Goal: Transaction & Acquisition: Purchase product/service

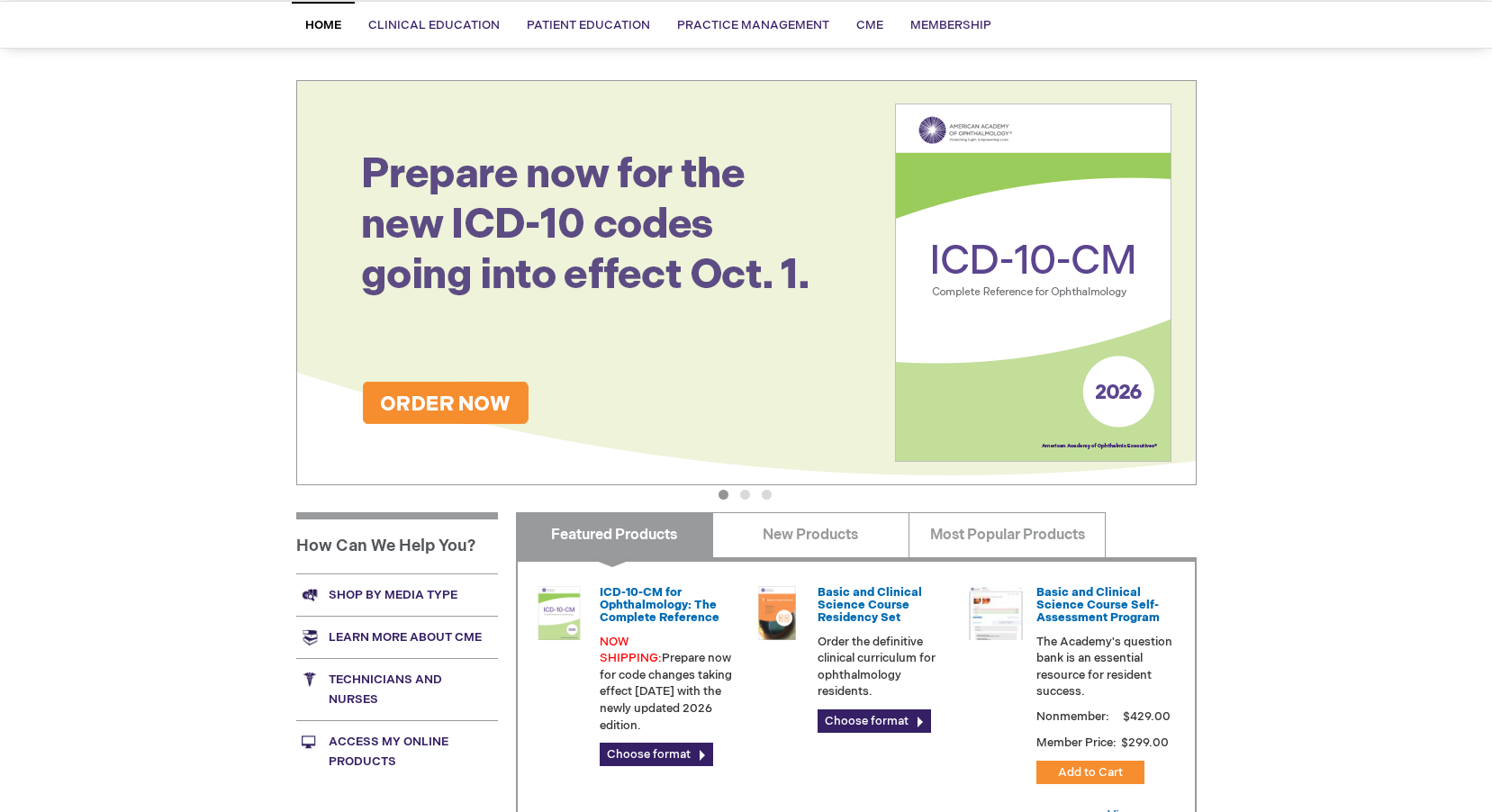
scroll to position [180, 0]
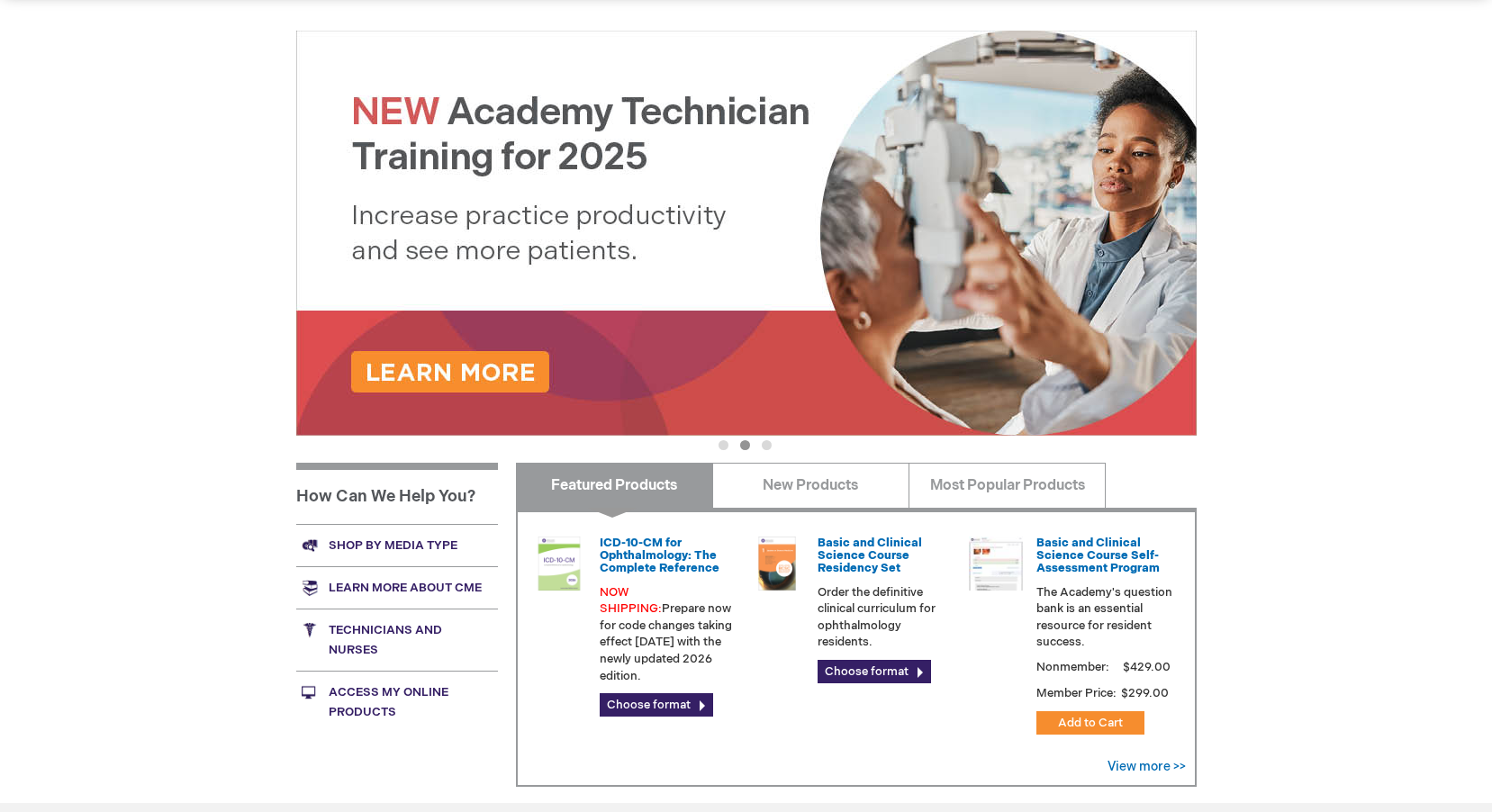
click at [724, 447] on button "1" at bounding box center [723, 445] width 10 height 10
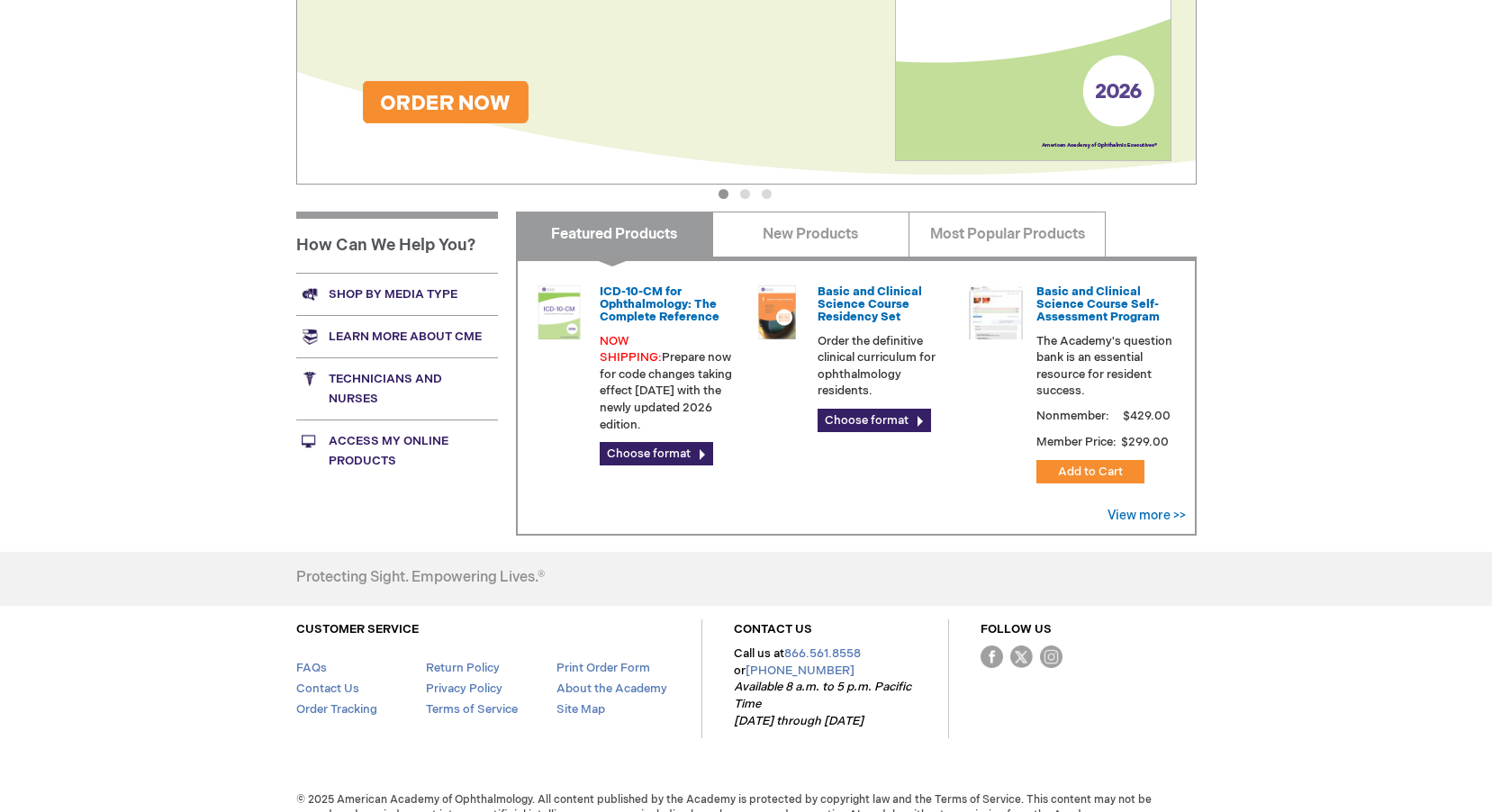
scroll to position [450, 0]
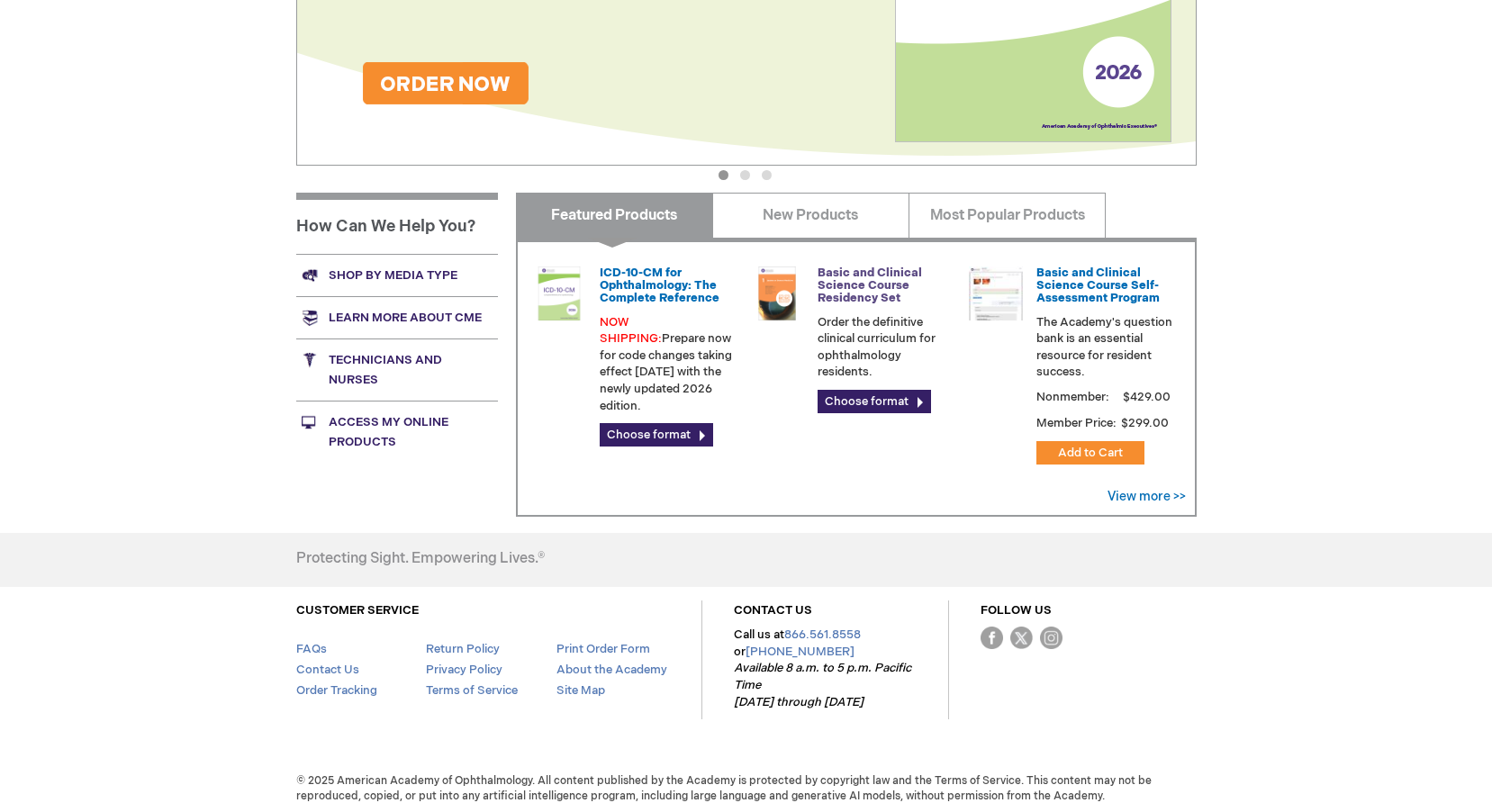
click at [834, 289] on link "Basic and Clinical Science Course Residency Set" at bounding box center [870, 286] width 104 height 41
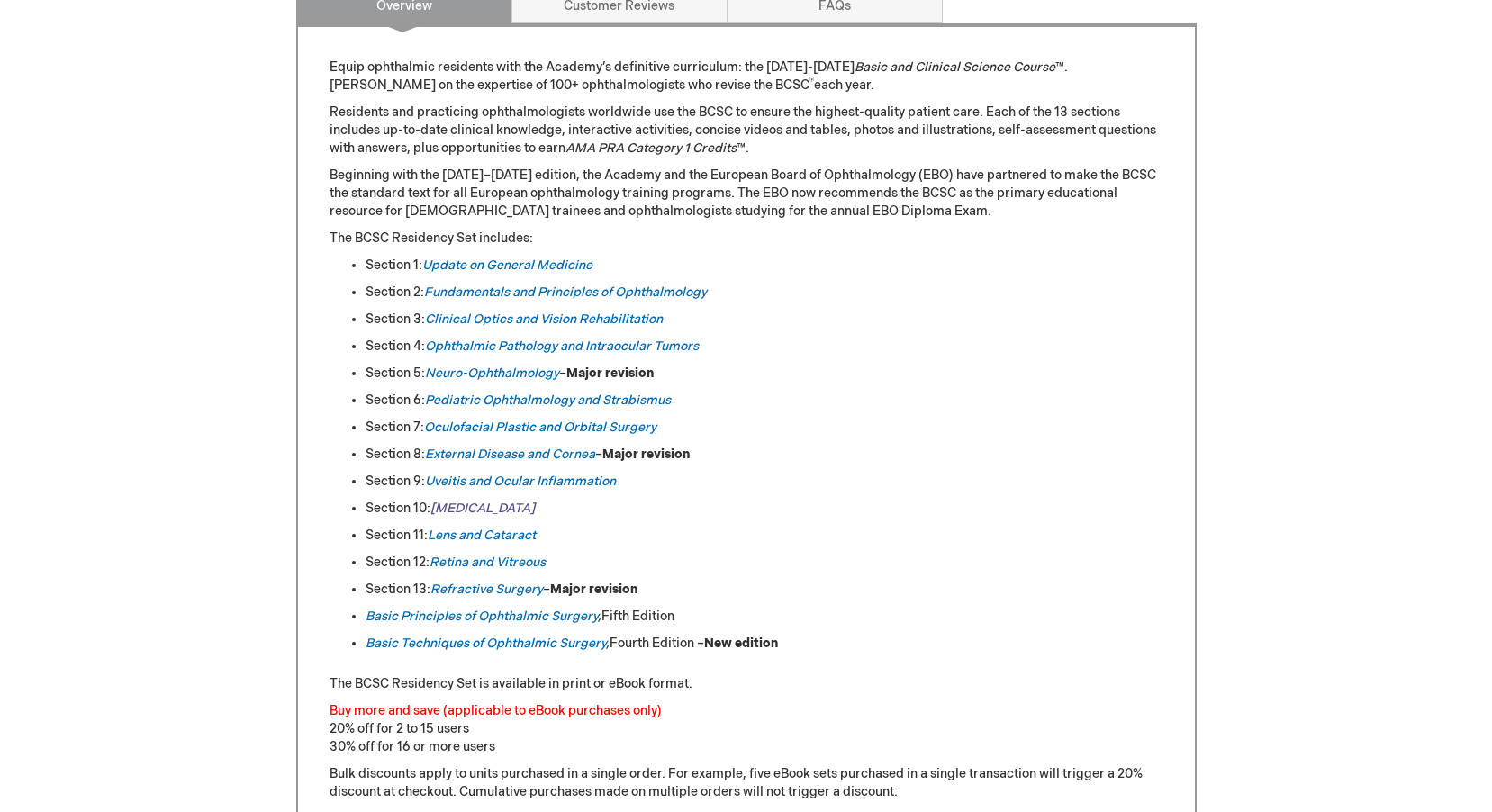
scroll to position [360, 0]
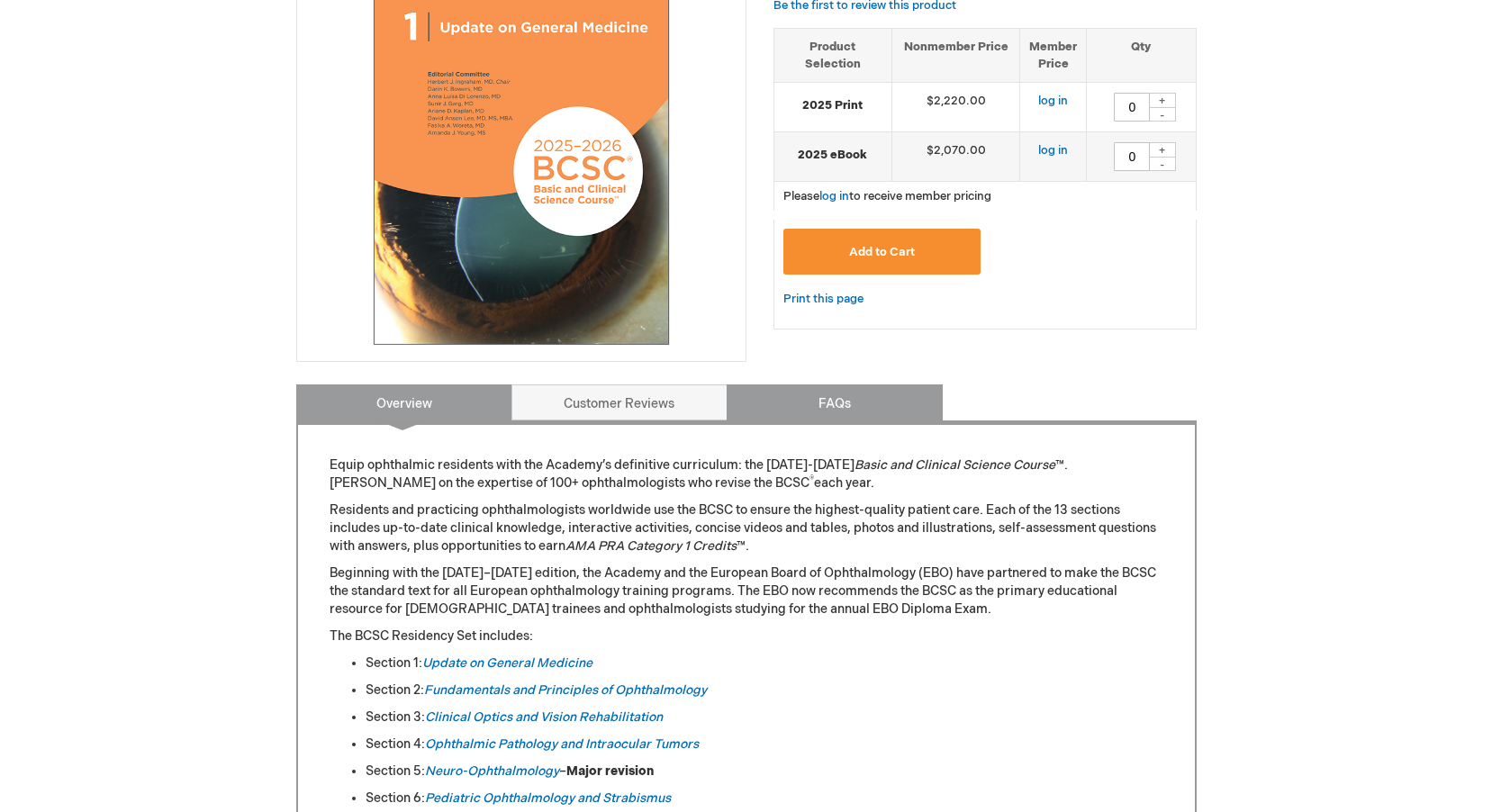
click at [788, 411] on link "FAQs" at bounding box center [834, 402] width 216 height 36
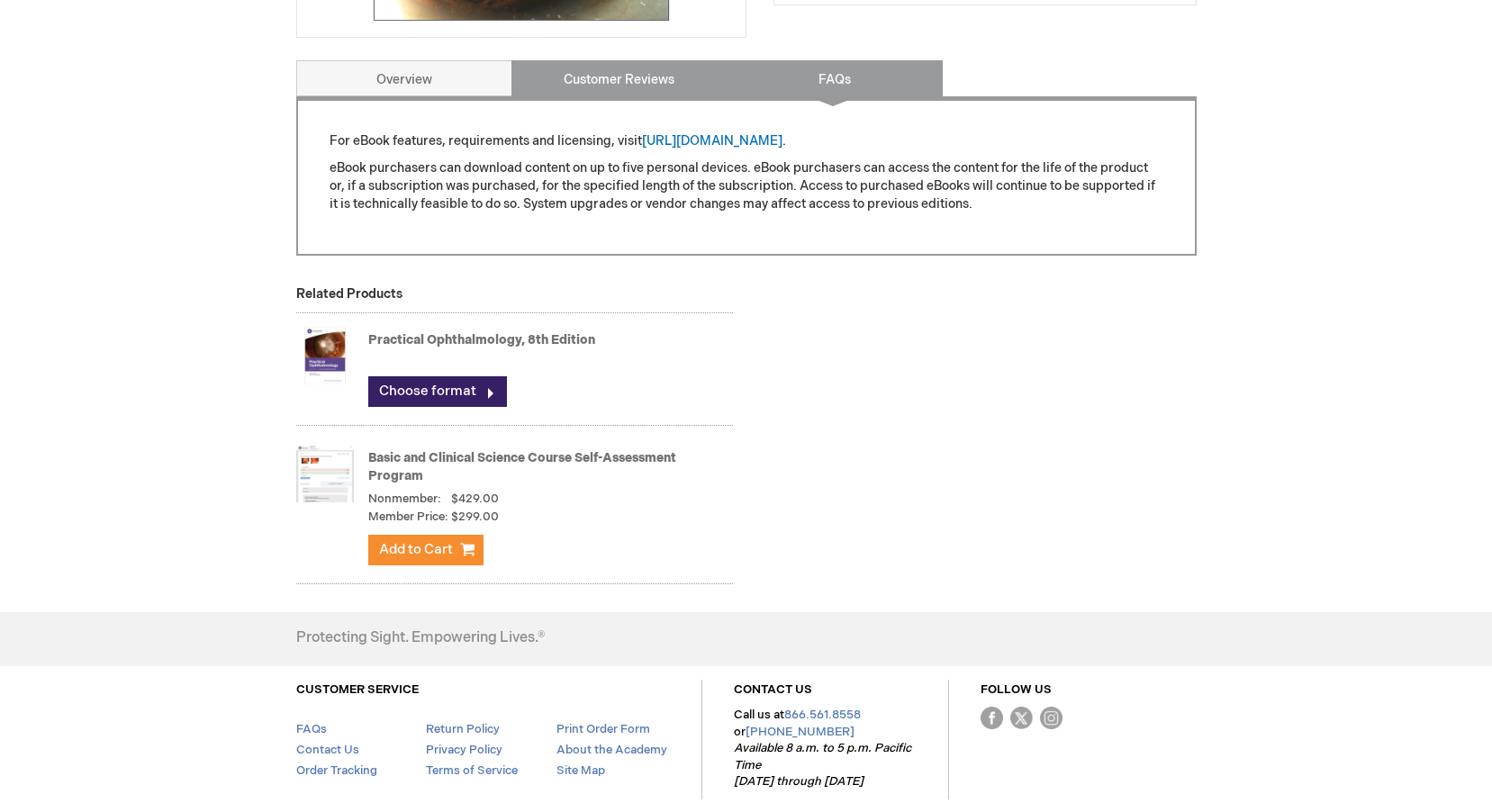
scroll to position [720, 0]
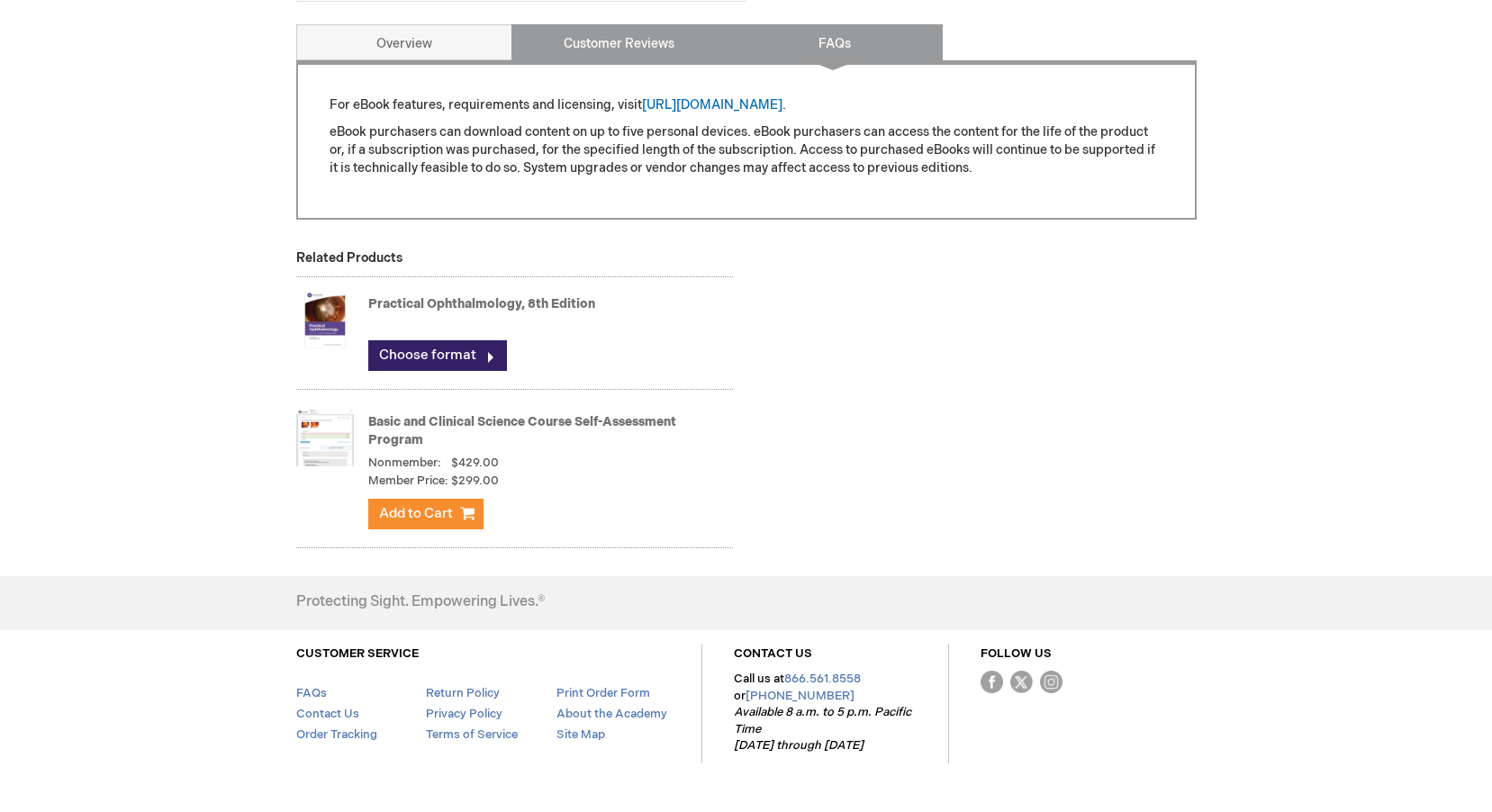
click at [609, 54] on link "Customer Reviews" at bounding box center [620, 42] width 216 height 36
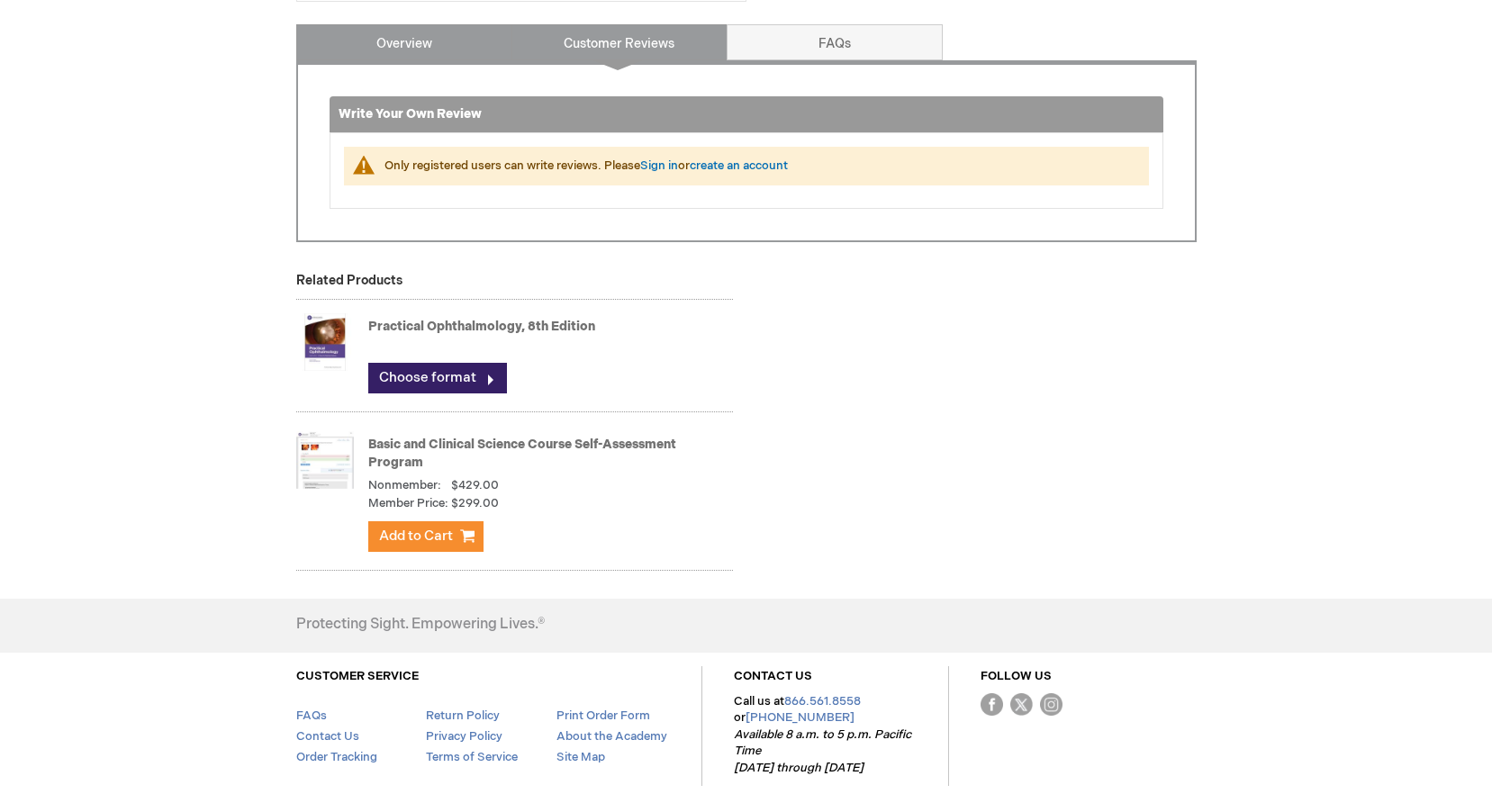
click at [426, 57] on link "Overview" at bounding box center [405, 42] width 216 height 36
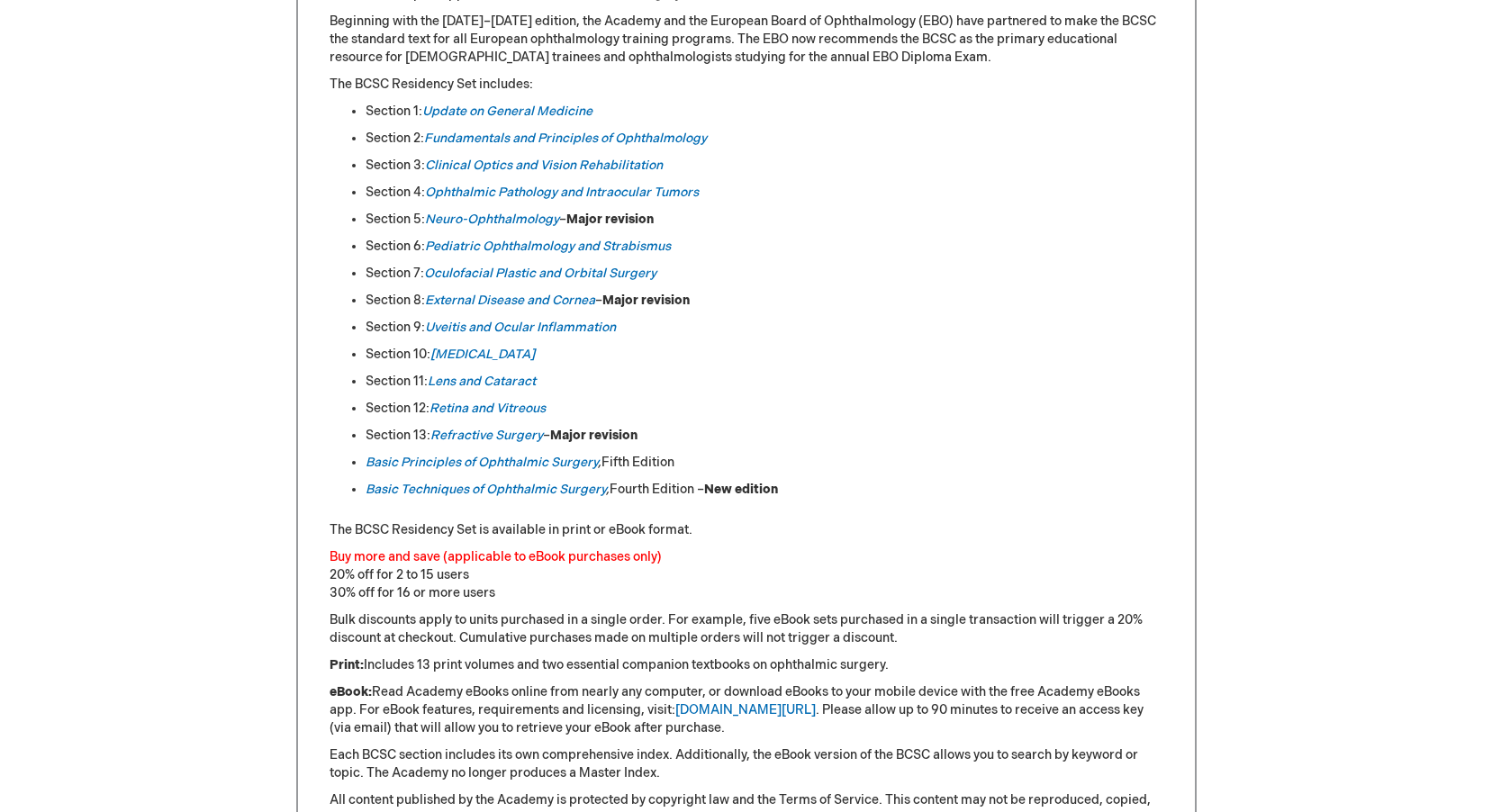
scroll to position [925, 0]
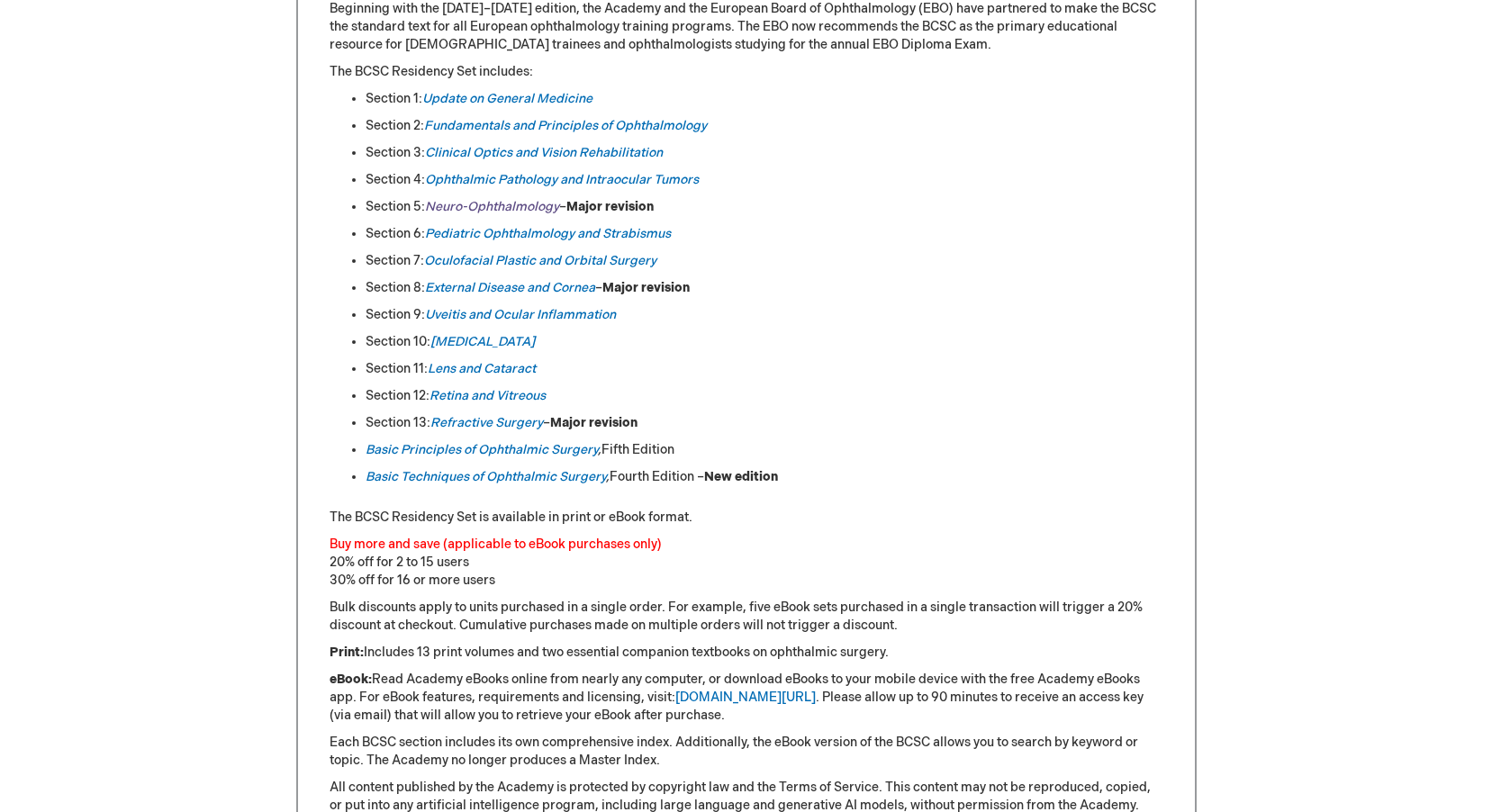
click at [521, 210] on em "Neuro-Ophthalmology" at bounding box center [492, 207] width 134 height 15
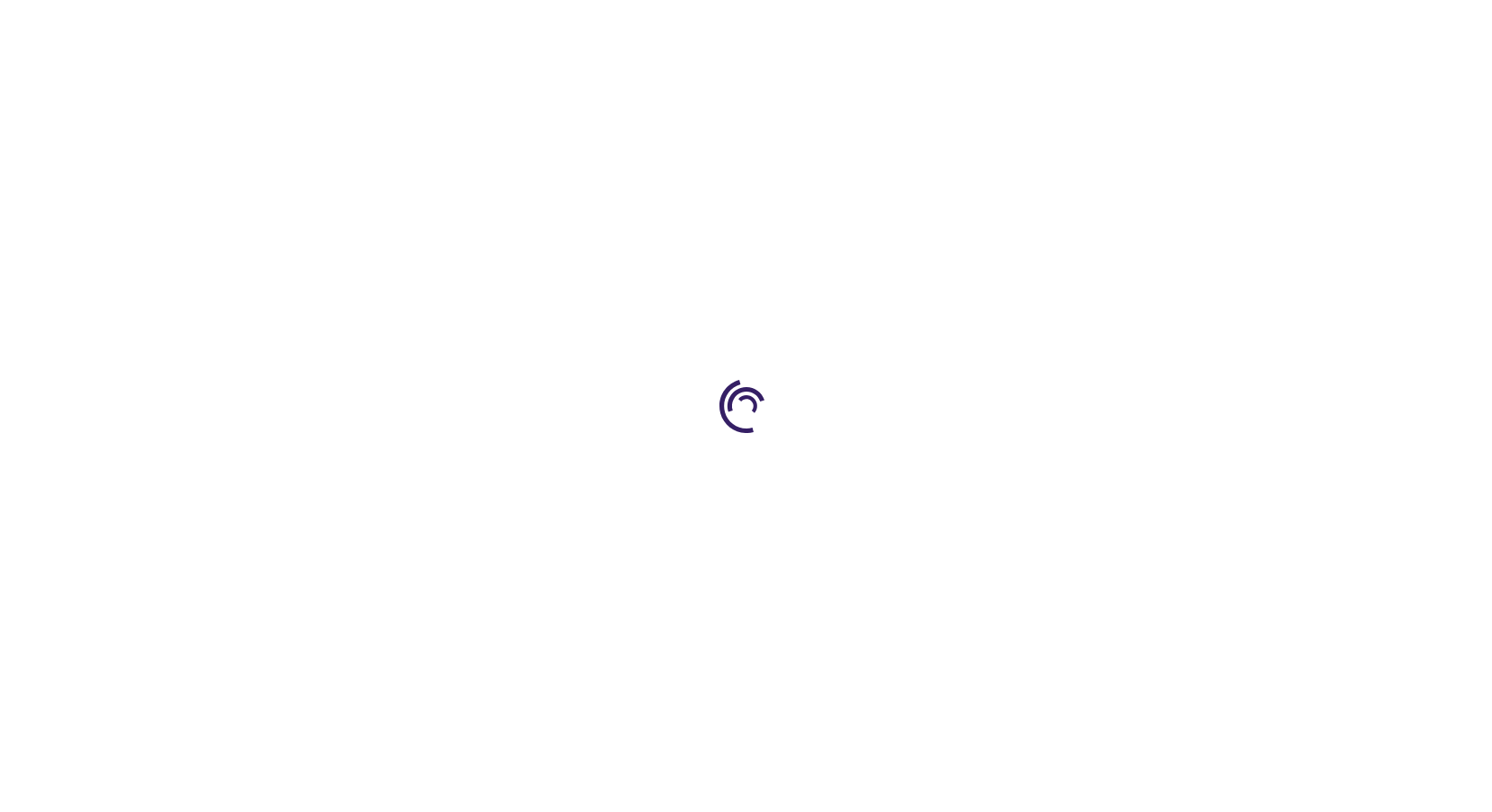
type input "0"
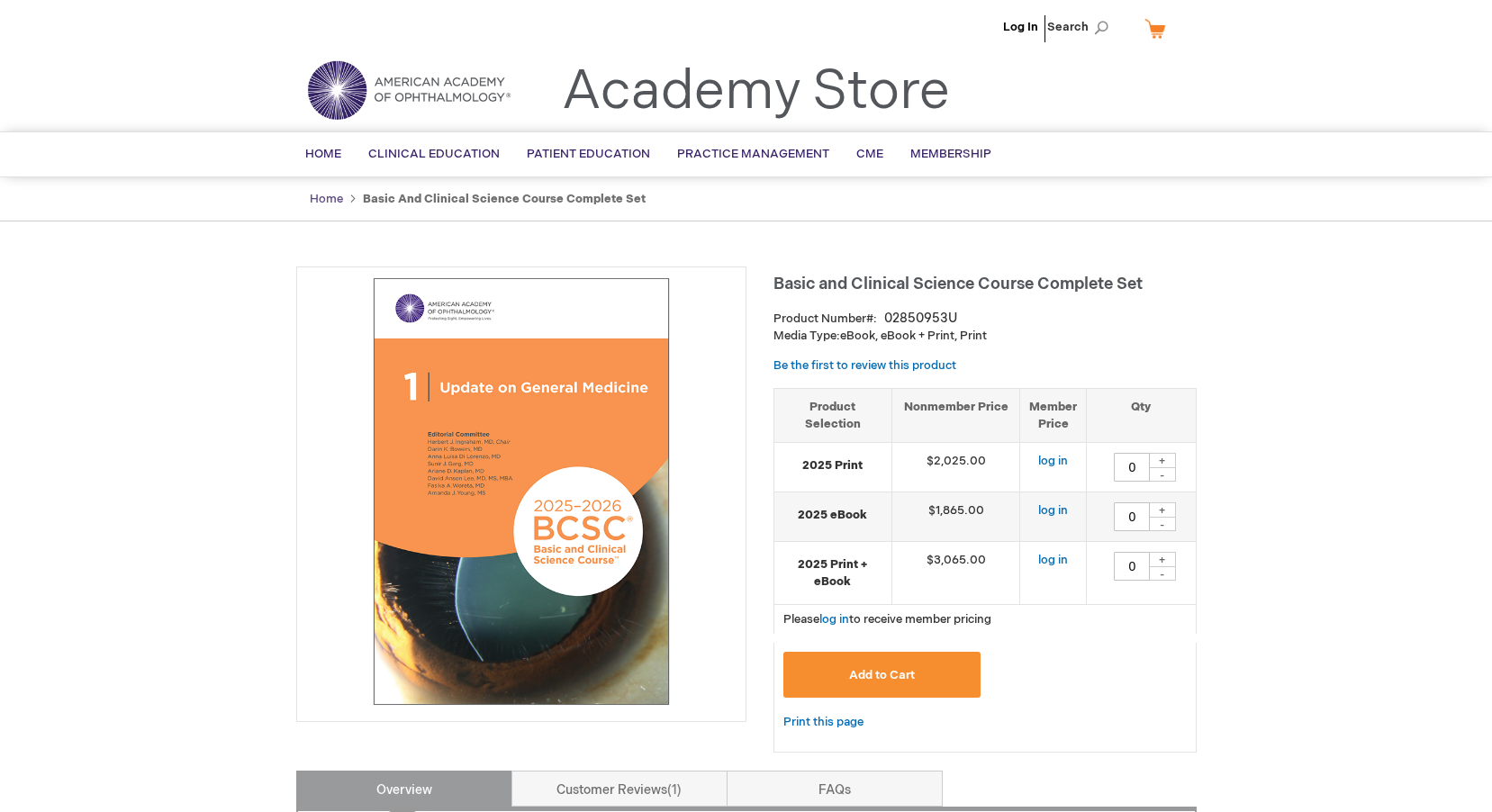
click at [324, 194] on link "Home" at bounding box center [326, 199] width 34 height 14
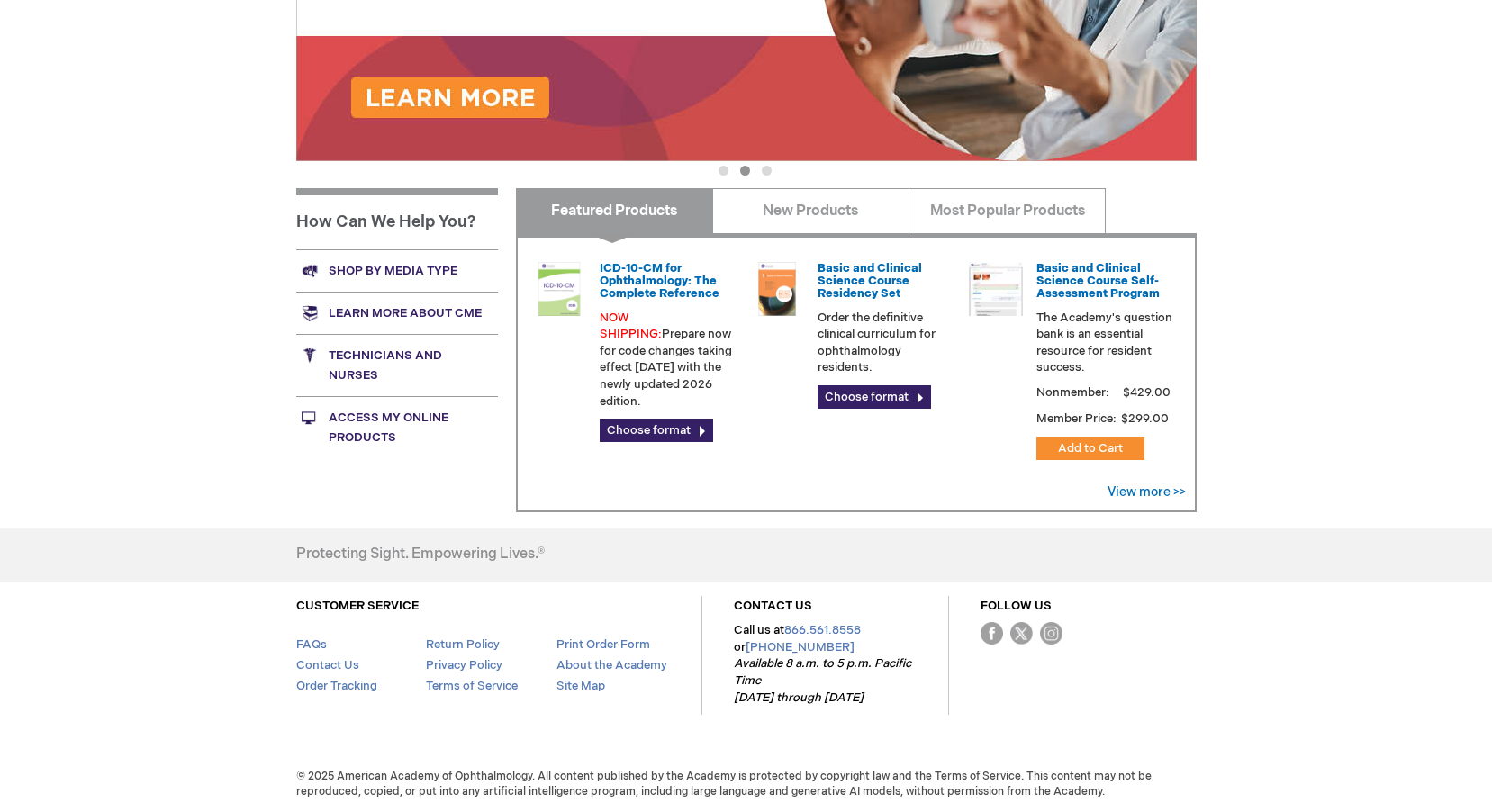
scroll to position [456, 0]
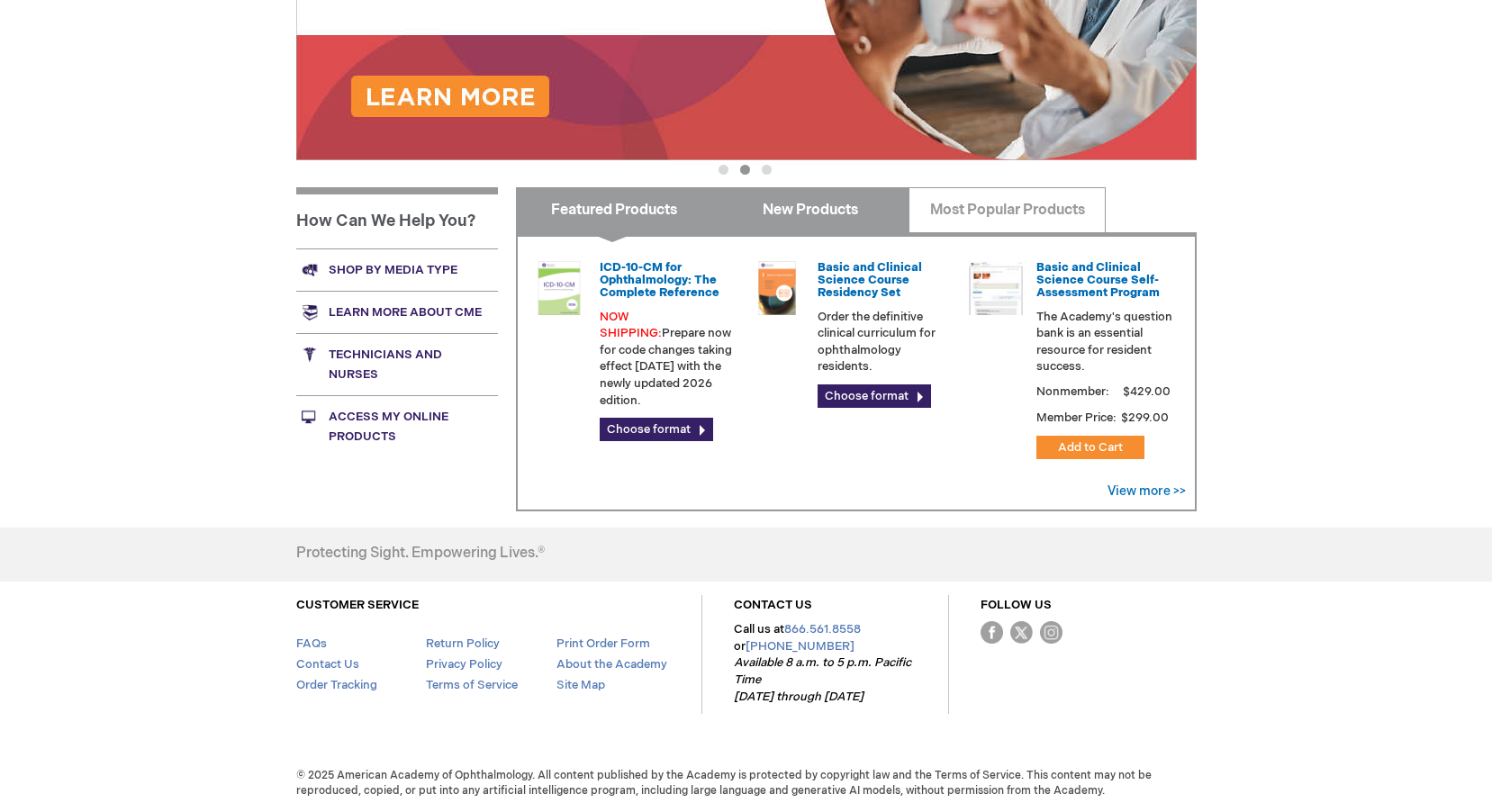
click at [796, 225] on link "New Products" at bounding box center [811, 210] width 197 height 45
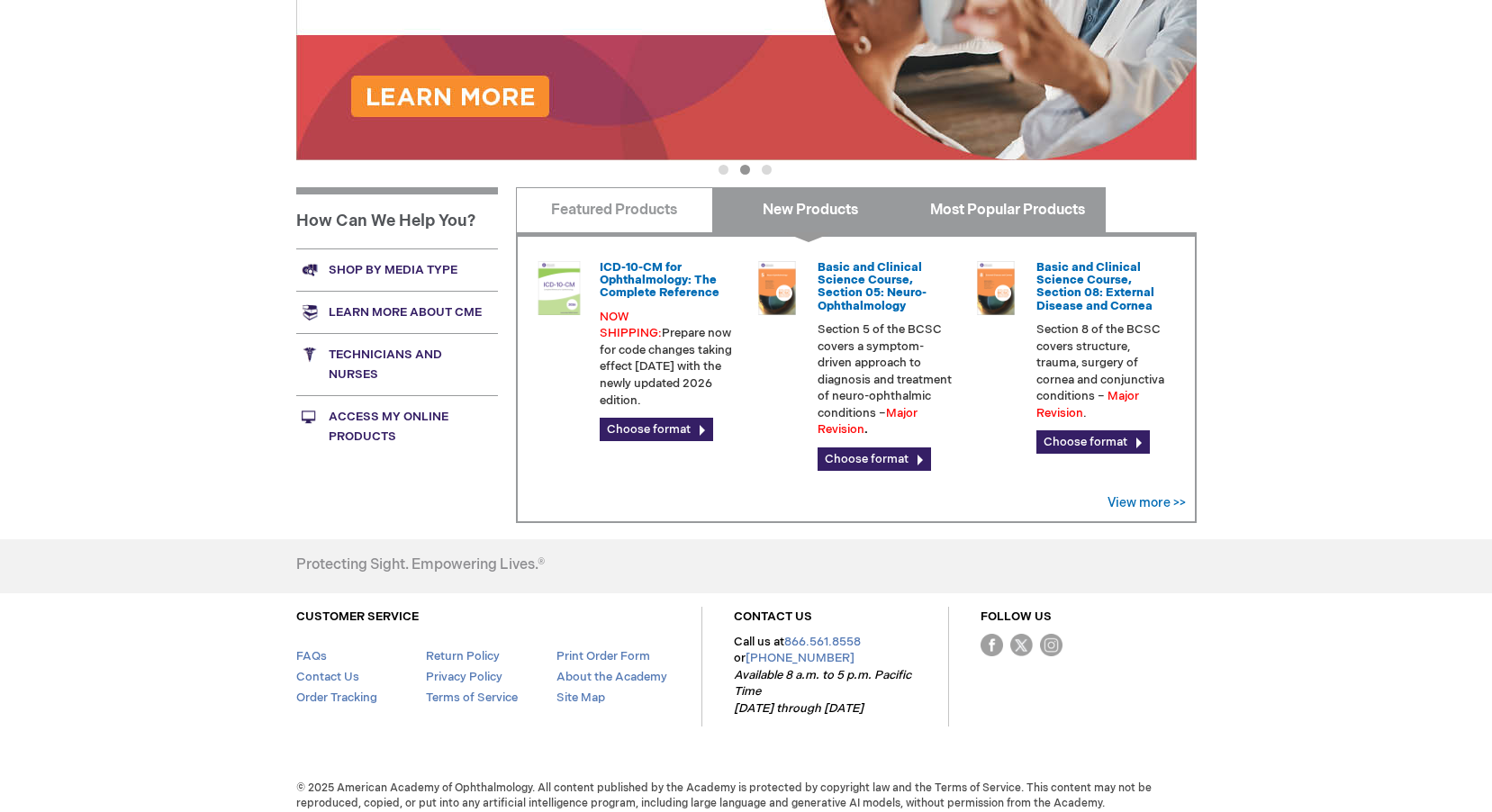
click at [971, 224] on link "Most Popular Products" at bounding box center [1007, 210] width 197 height 45
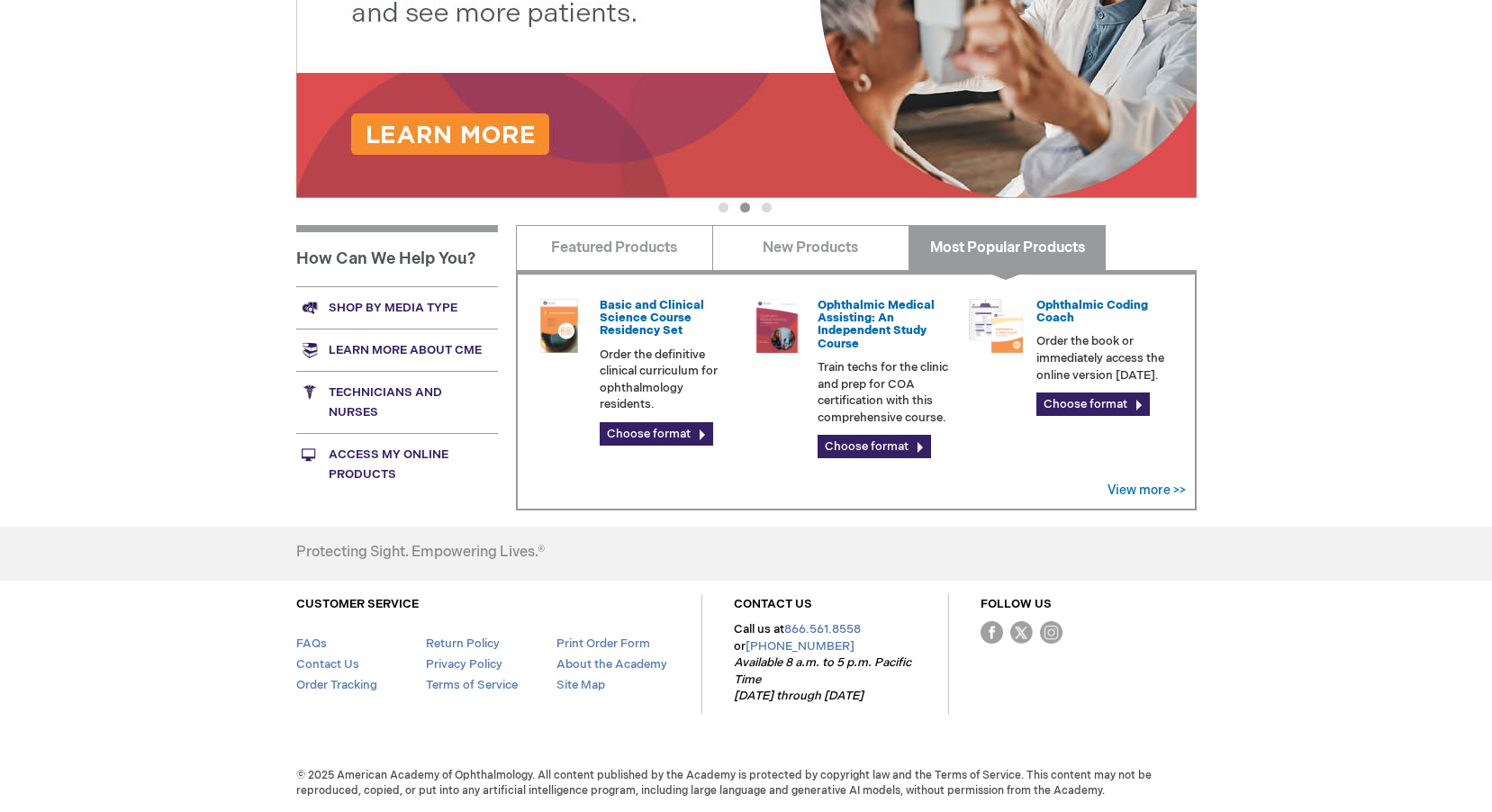
scroll to position [418, 0]
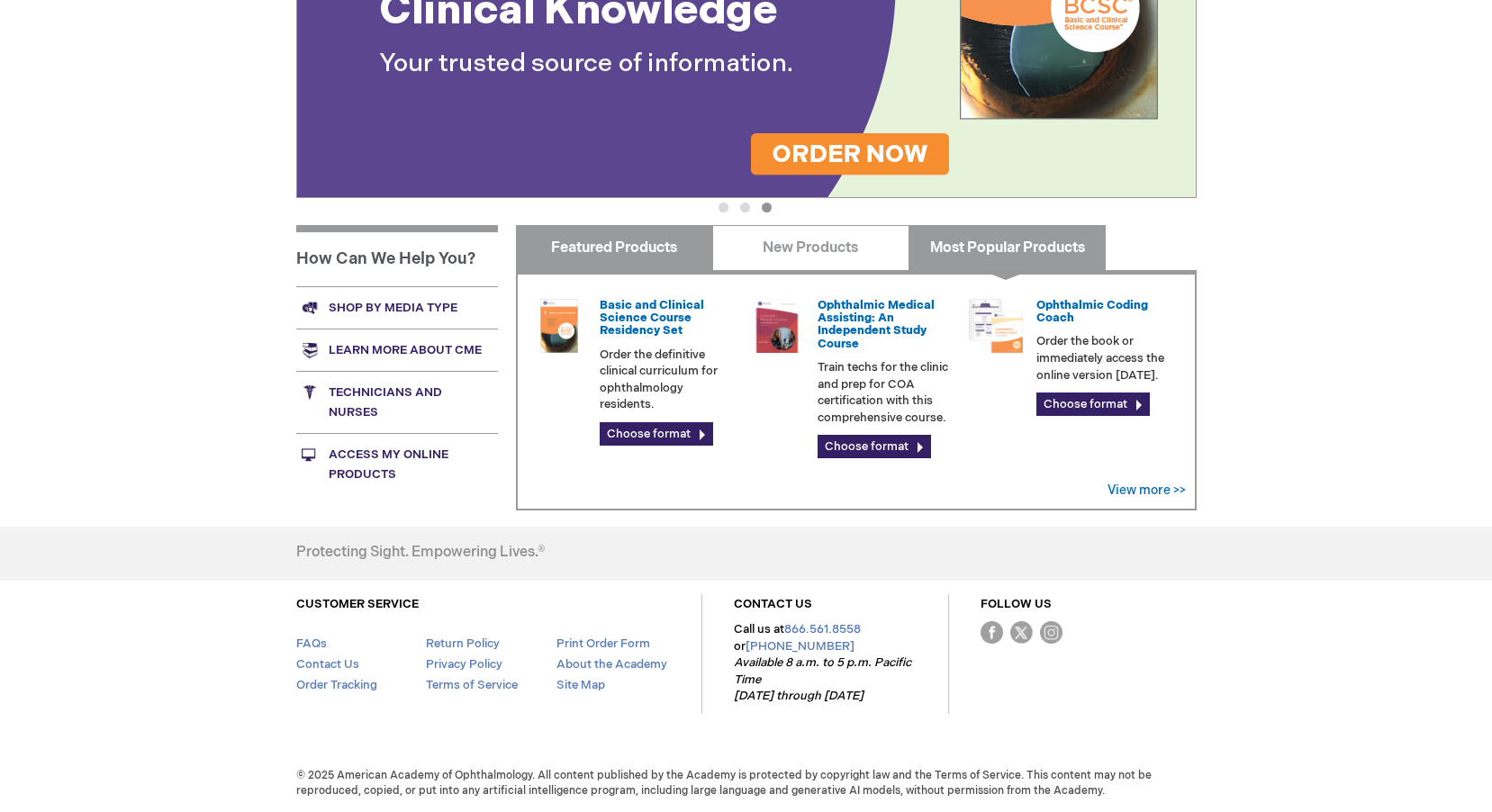
click at [609, 247] on link "Featured Products" at bounding box center [614, 247] width 197 height 45
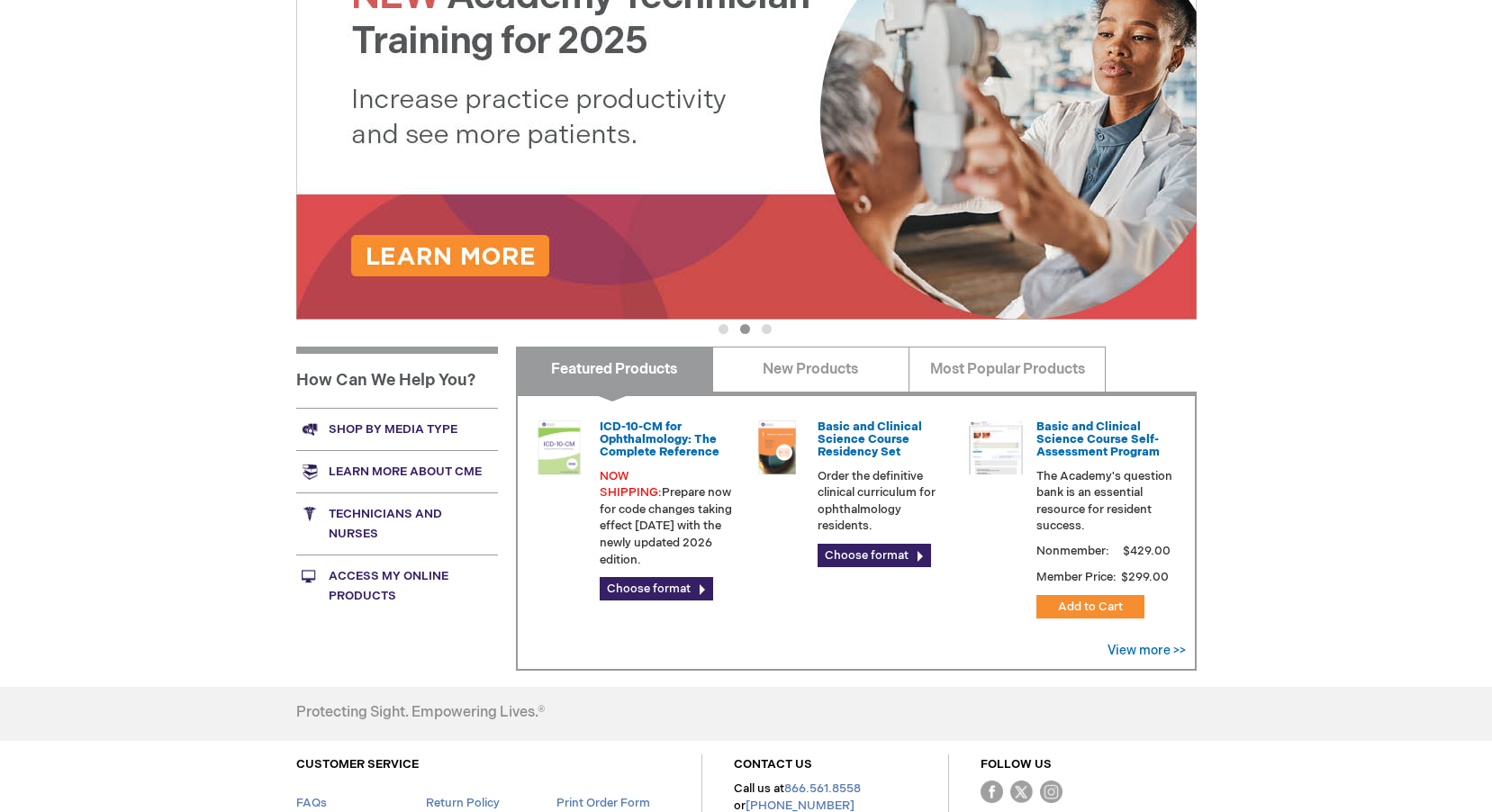
scroll to position [456, 0]
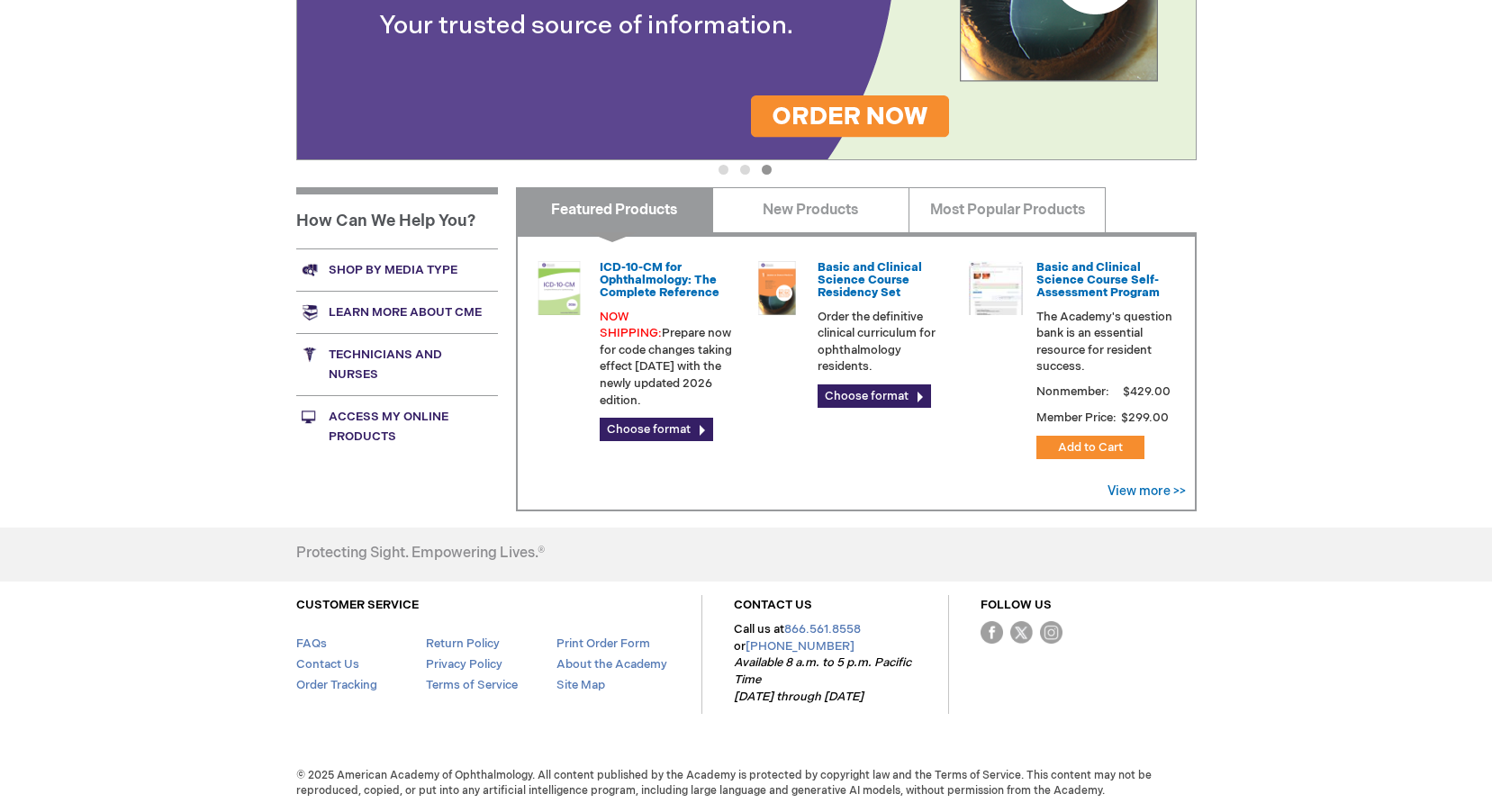
click at [355, 366] on link "Technicians and nurses" at bounding box center [397, 364] width 202 height 62
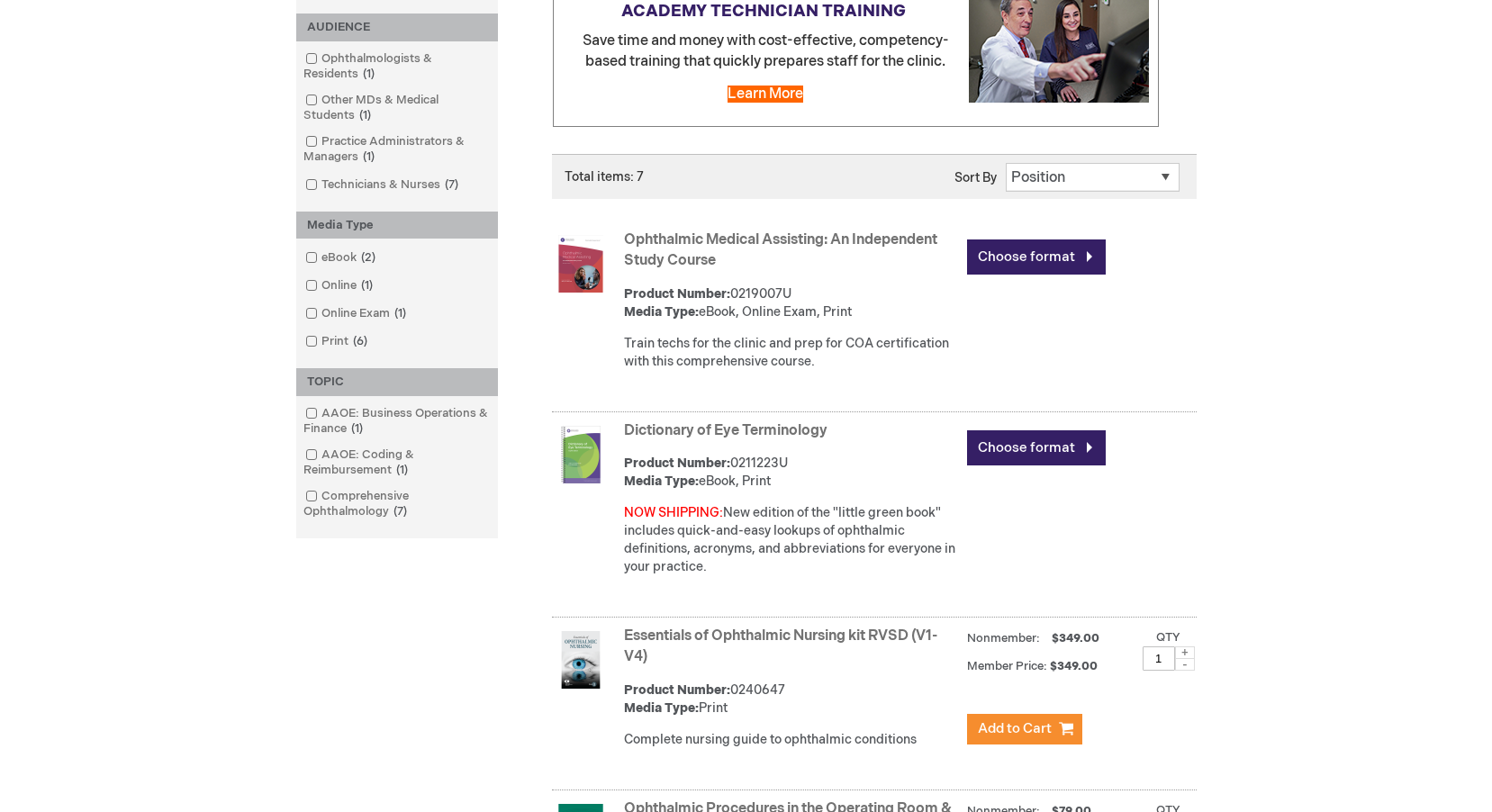
scroll to position [178, 0]
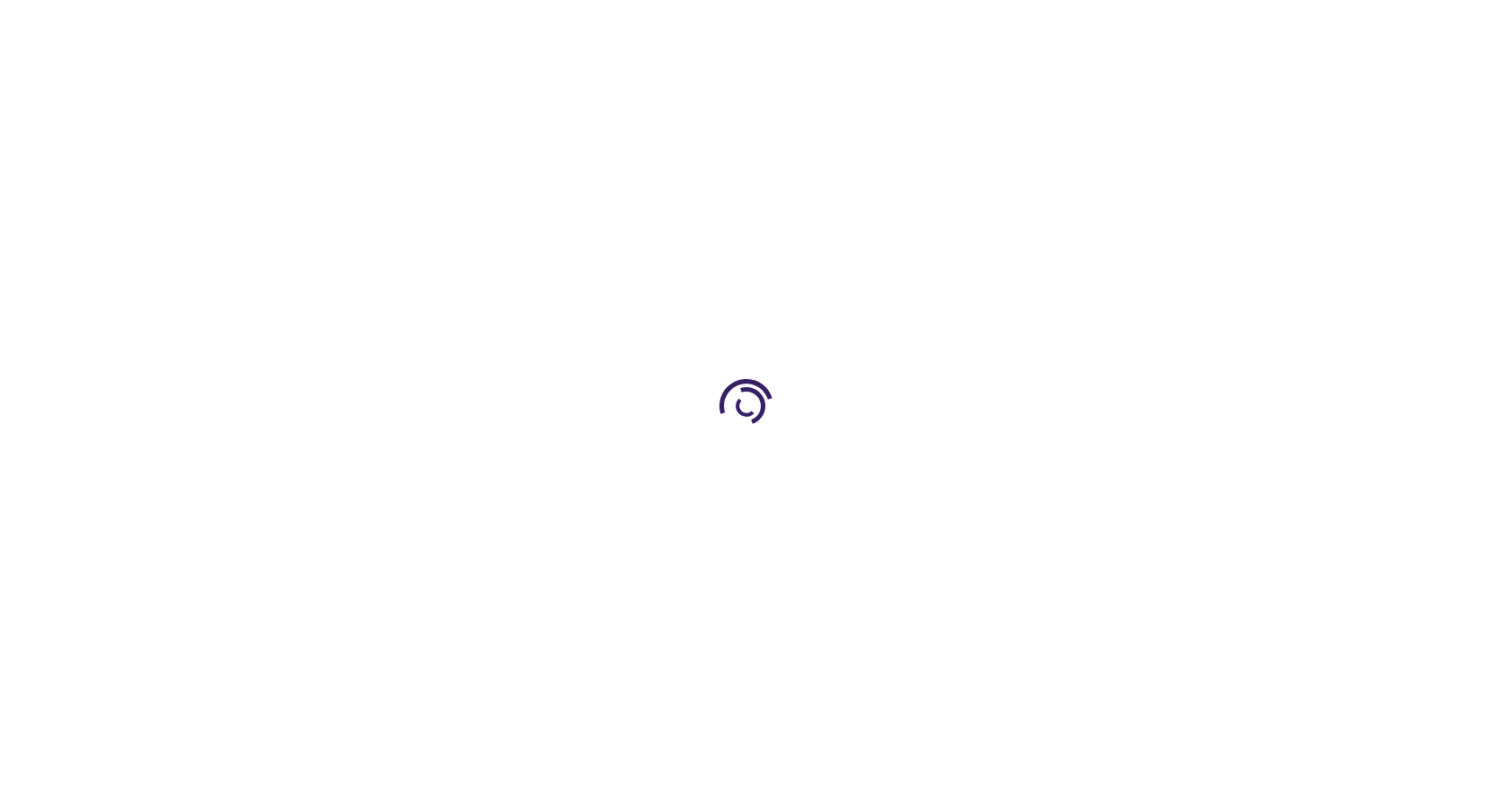
type input "0"
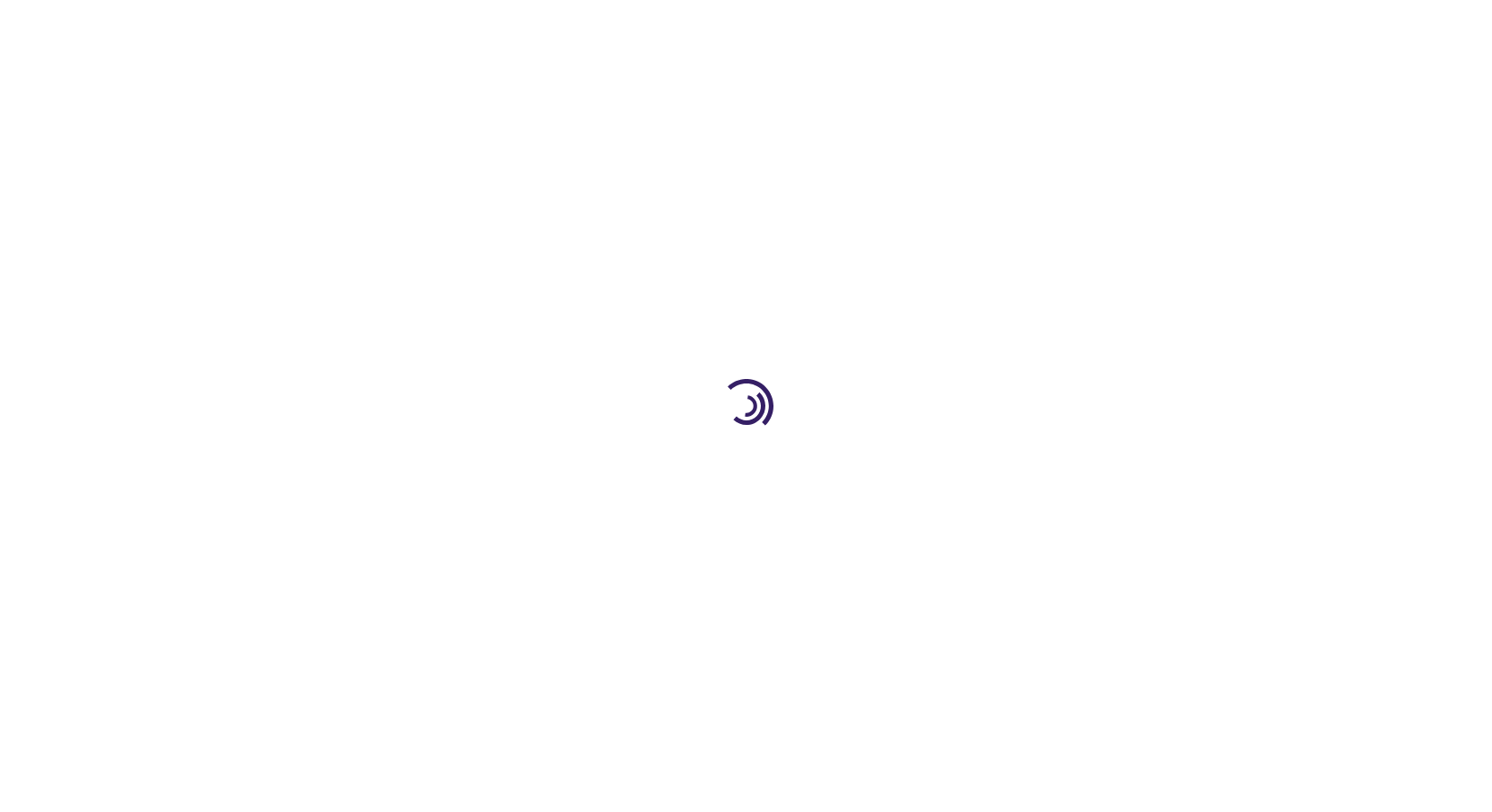
type input "0"
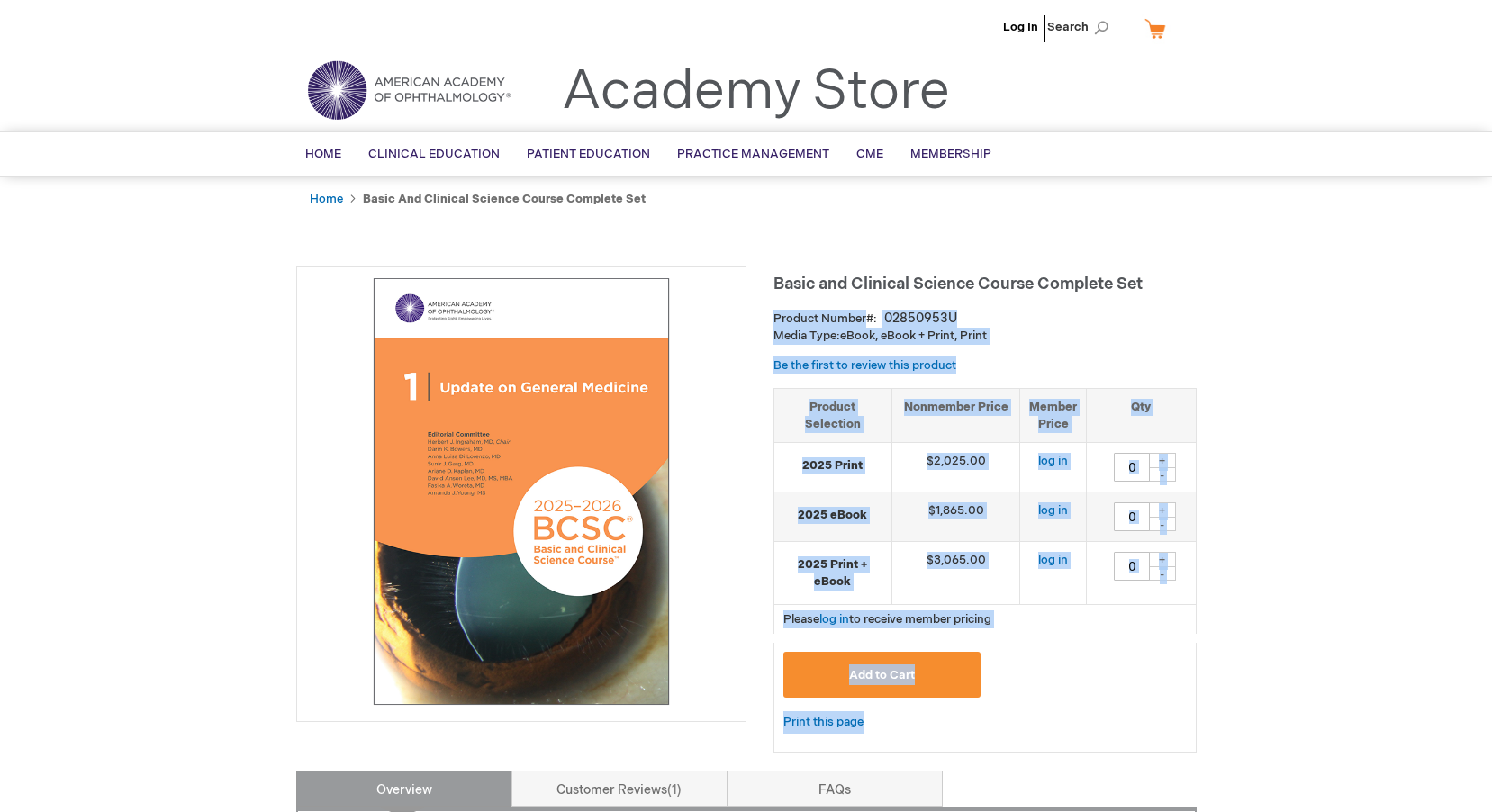
drag, startPoint x: 1153, startPoint y: 277, endPoint x: 749, endPoint y: 273, distance: 404.0
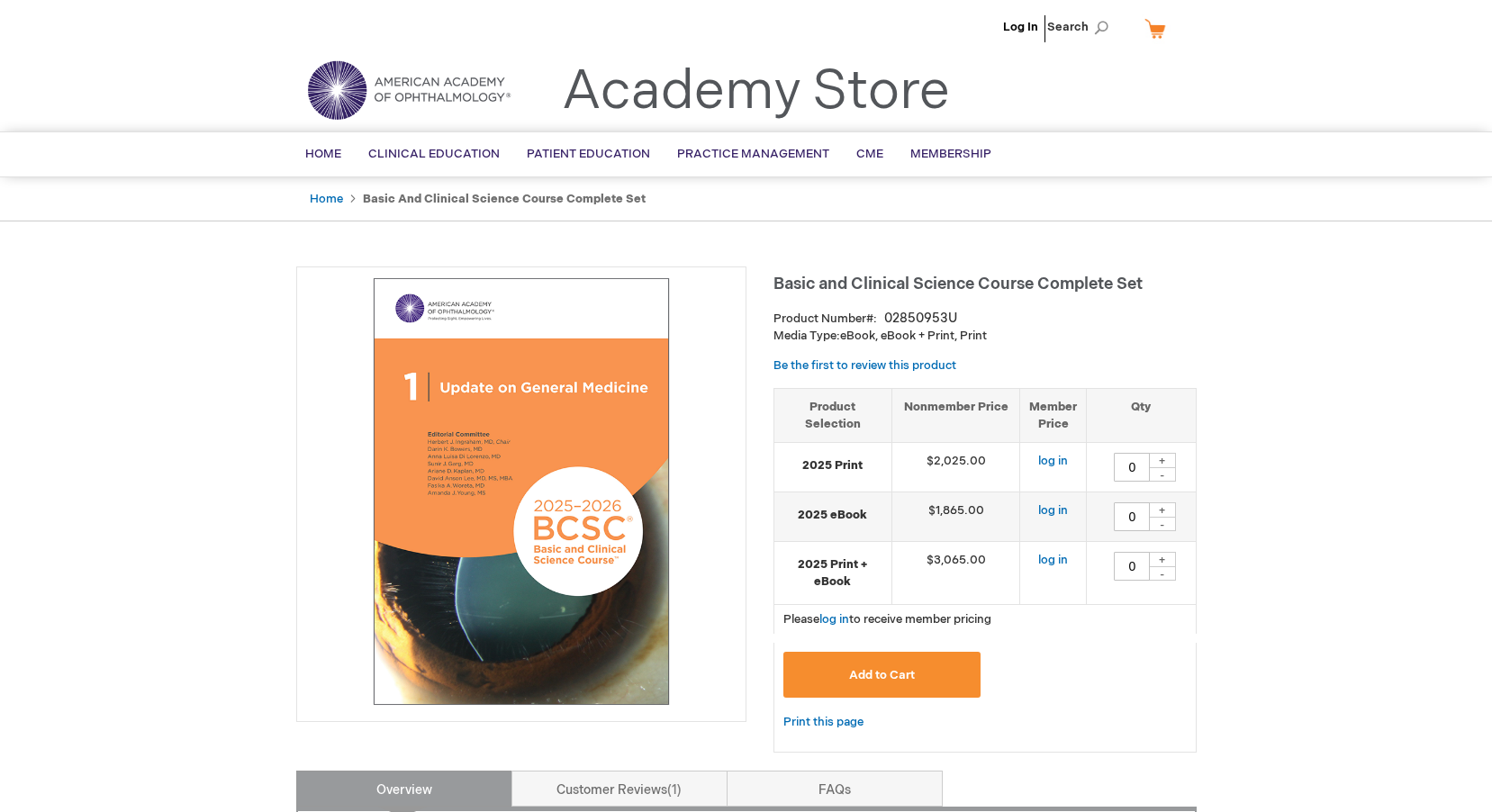
drag, startPoint x: 749, startPoint y: 273, endPoint x: 803, endPoint y: 278, distance: 54.2
click at [803, 278] on span "Basic and Clinical Science Course Complete Set" at bounding box center [958, 284] width 369 height 19
drag, startPoint x: 773, startPoint y: 280, endPoint x: 1152, endPoint y: 273, distance: 379.1
click at [1152, 273] on h1 "Basic and Clinical Science Course Complete Set" at bounding box center [985, 281] width 423 height 30
copy span "Basic and Clinical Science Course Complete Set"
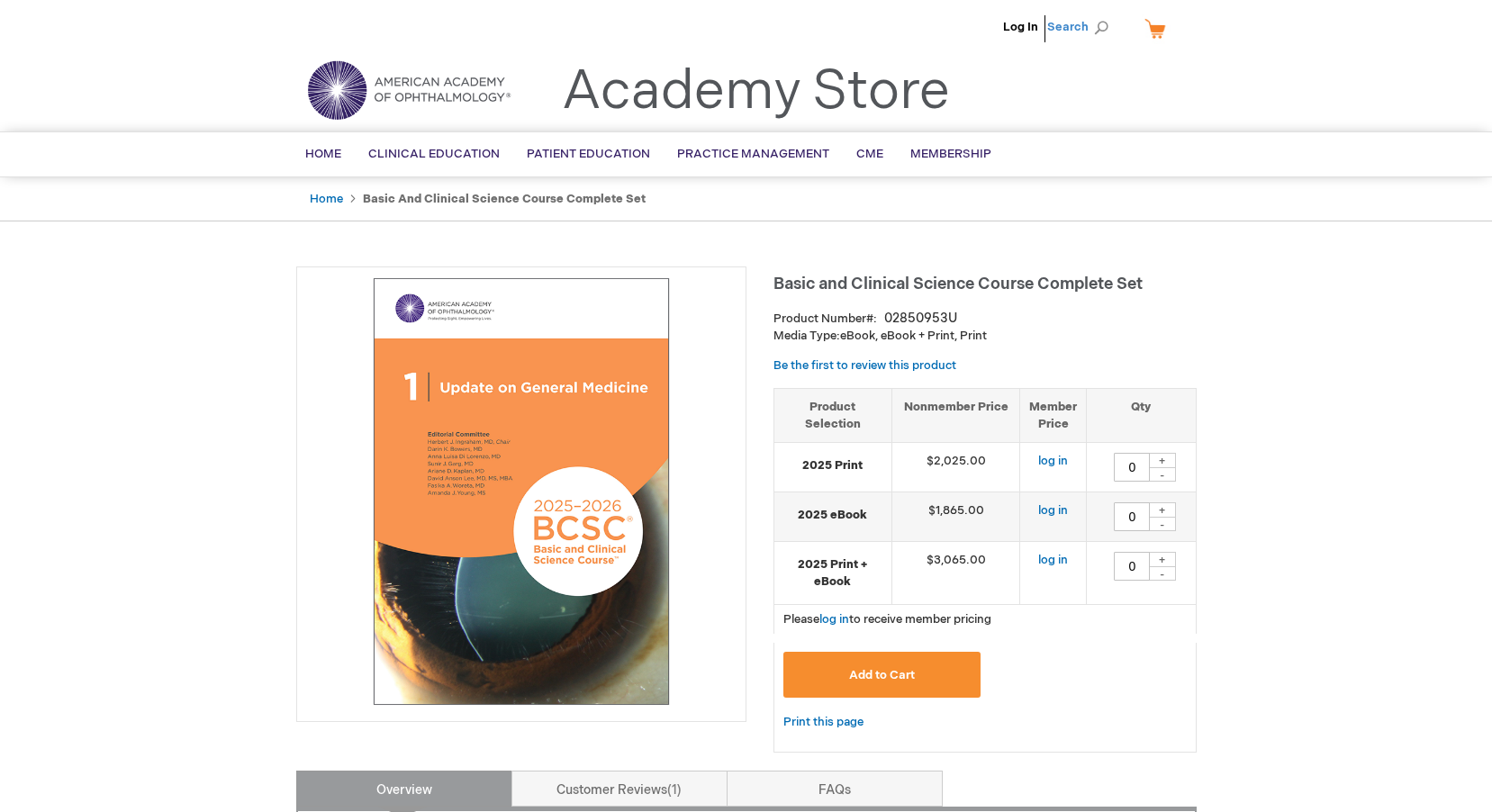
click at [1066, 20] on span "Search" at bounding box center [1081, 26] width 69 height 36
click at [950, 26] on input "Search" at bounding box center [997, 28] width 186 height 29
paste input "Basic and Clinical Science Course Complete Set"
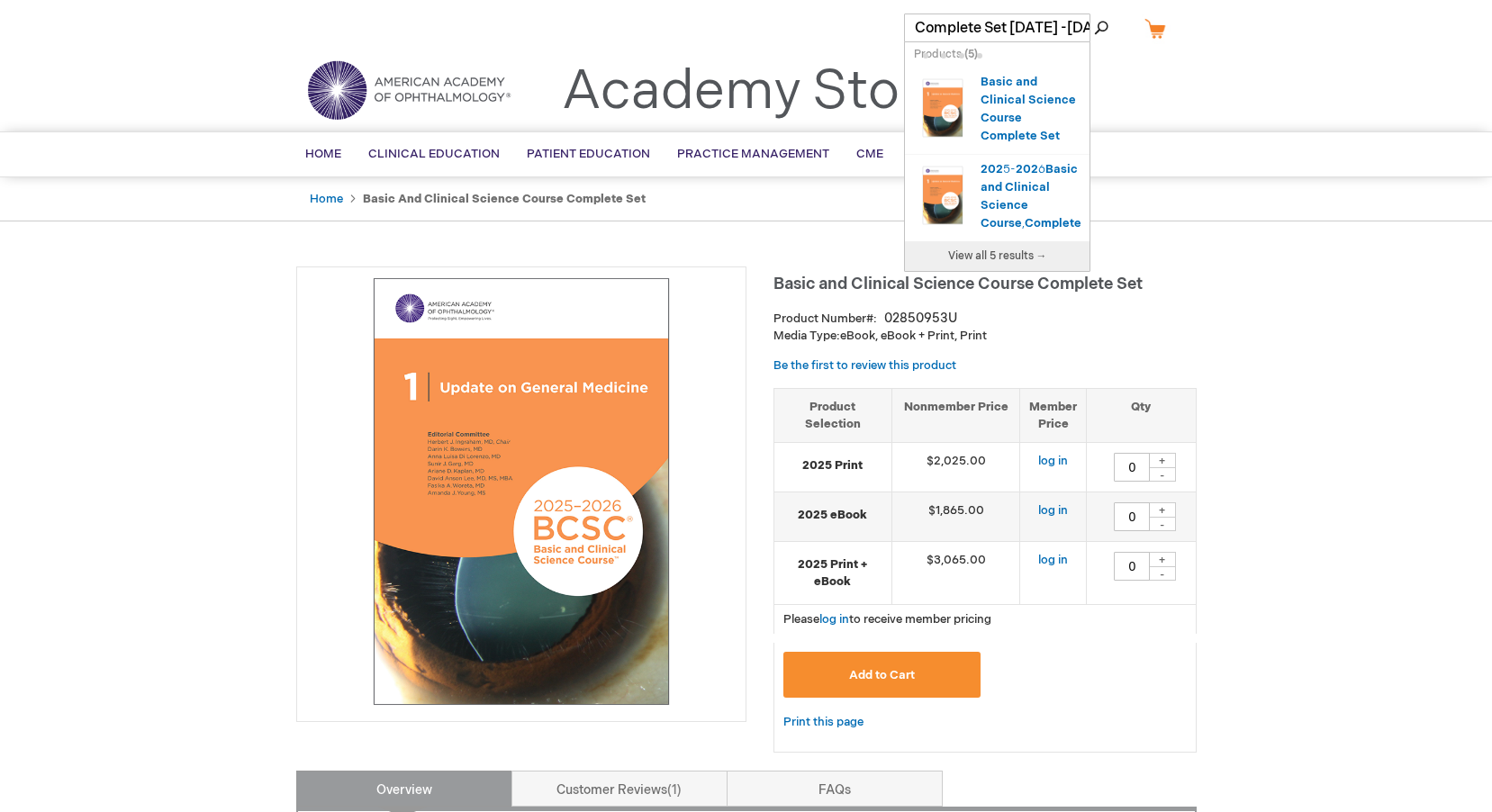
scroll to position [0, 233]
type input "Basic and Clinical Science Course Complete Set 2023 -2024"
click at [1094, 14] on button "Search" at bounding box center [1101, 28] width 14 height 29
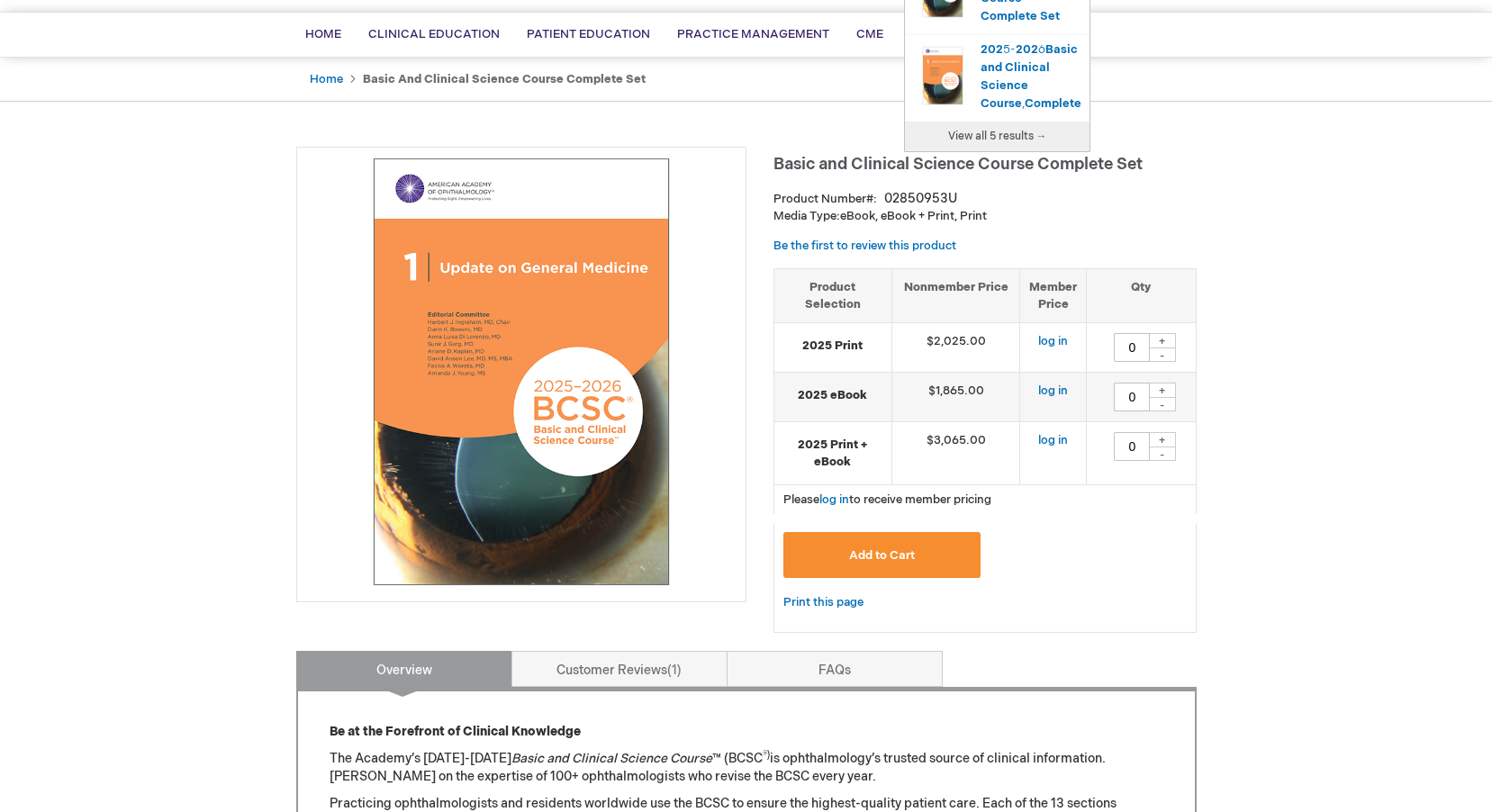
scroll to position [0, 0]
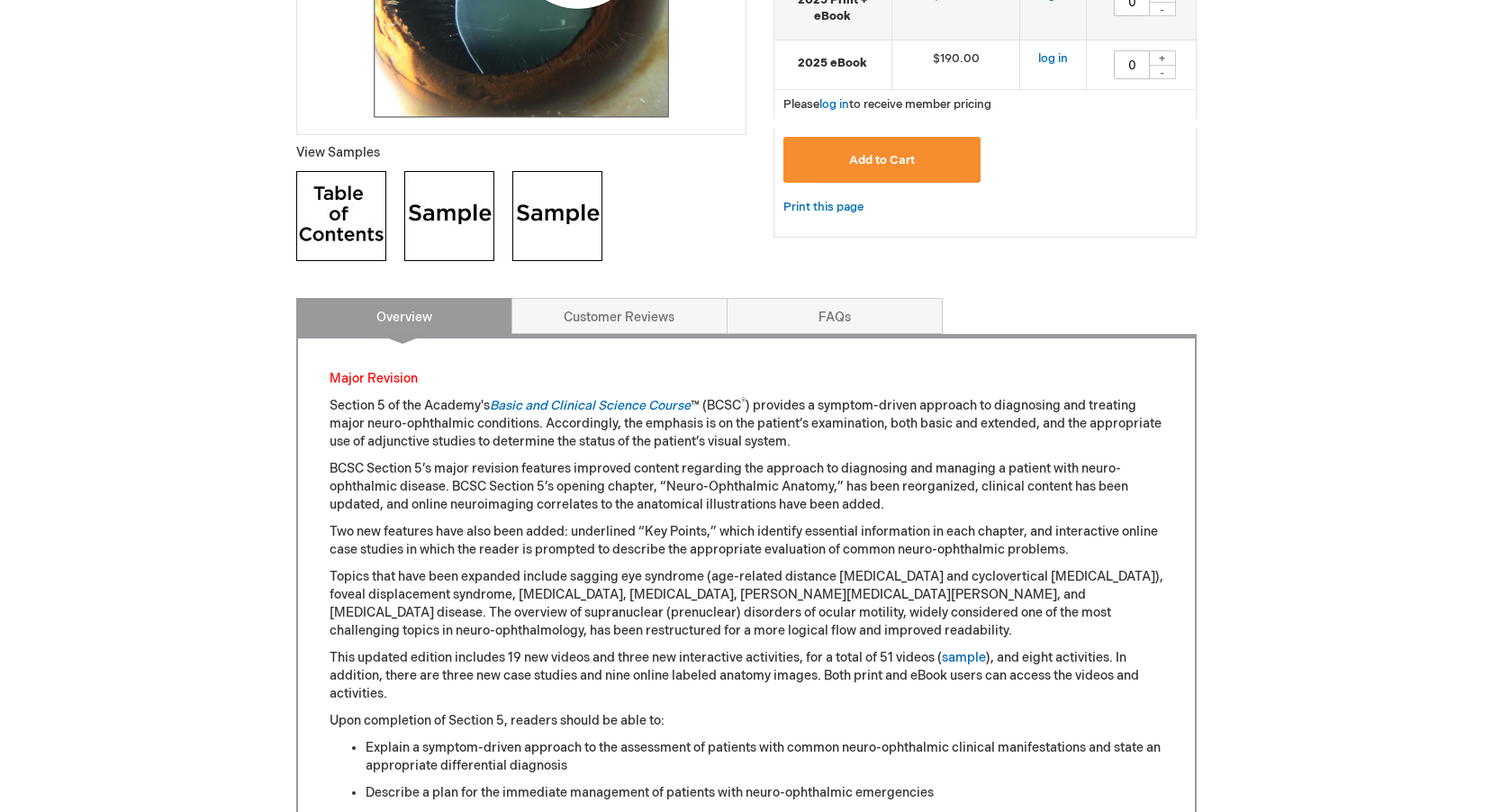
scroll to position [630, 0]
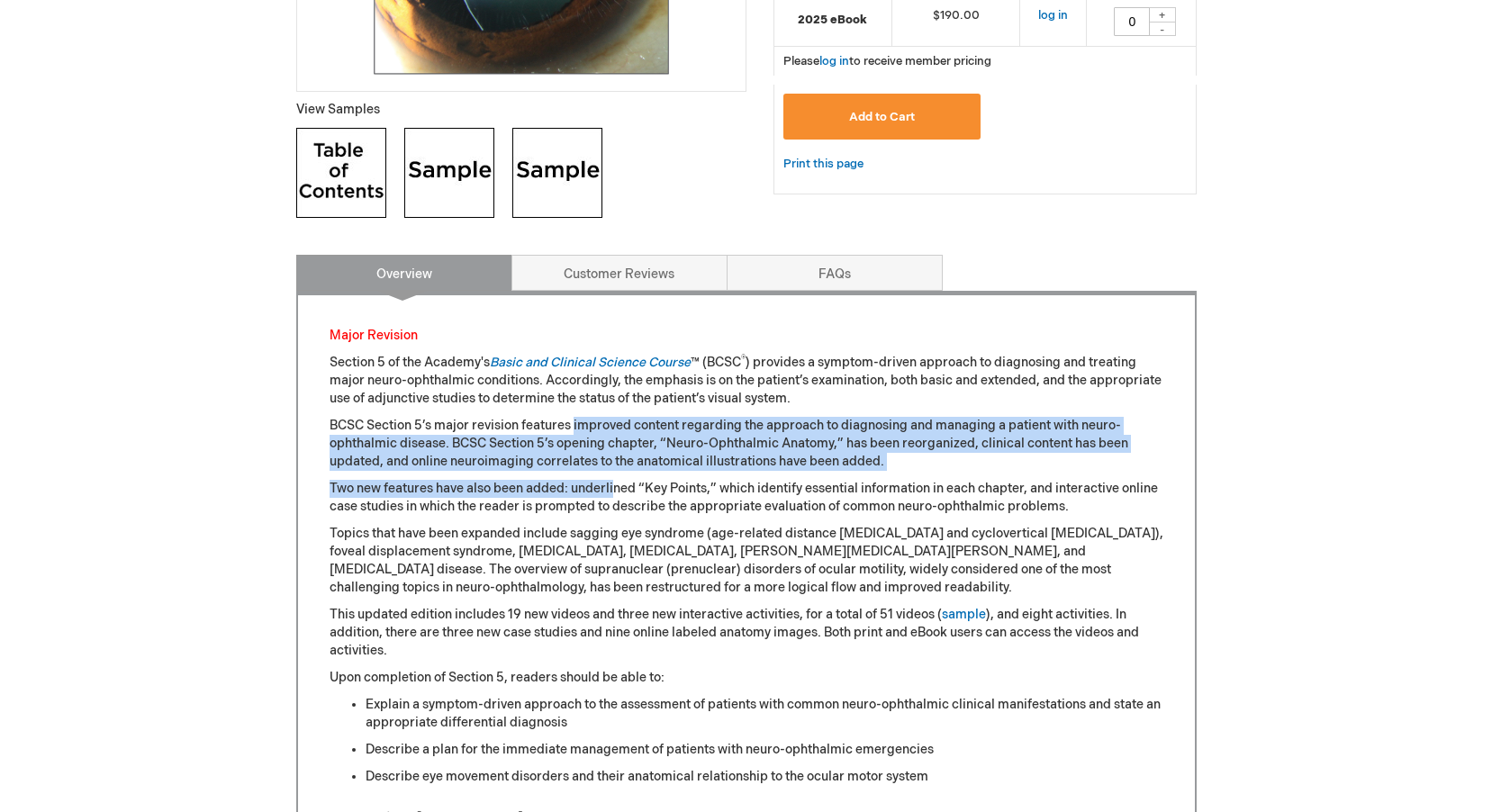
drag, startPoint x: 624, startPoint y: 427, endPoint x: 571, endPoint y: 465, distance: 65.2
click at [571, 465] on p "BCSC Section 5’s major revision features improved content regarding the approac…" at bounding box center [746, 444] width 833 height 54
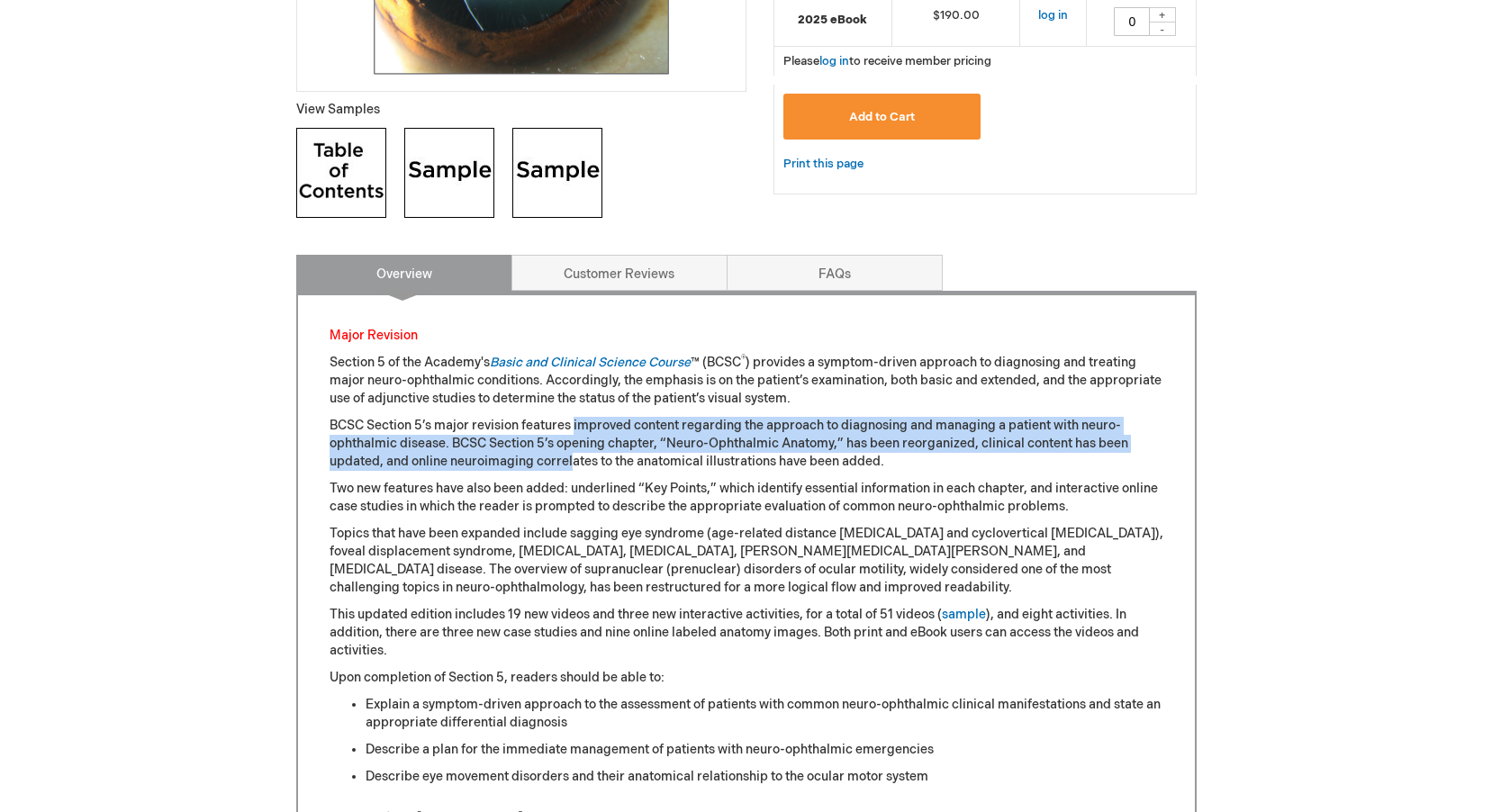
drag, startPoint x: 571, startPoint y: 465, endPoint x: 549, endPoint y: 441, distance: 32.6
click at [549, 441] on p "BCSC Section 5’s major revision features improved content regarding the approac…" at bounding box center [746, 444] width 833 height 54
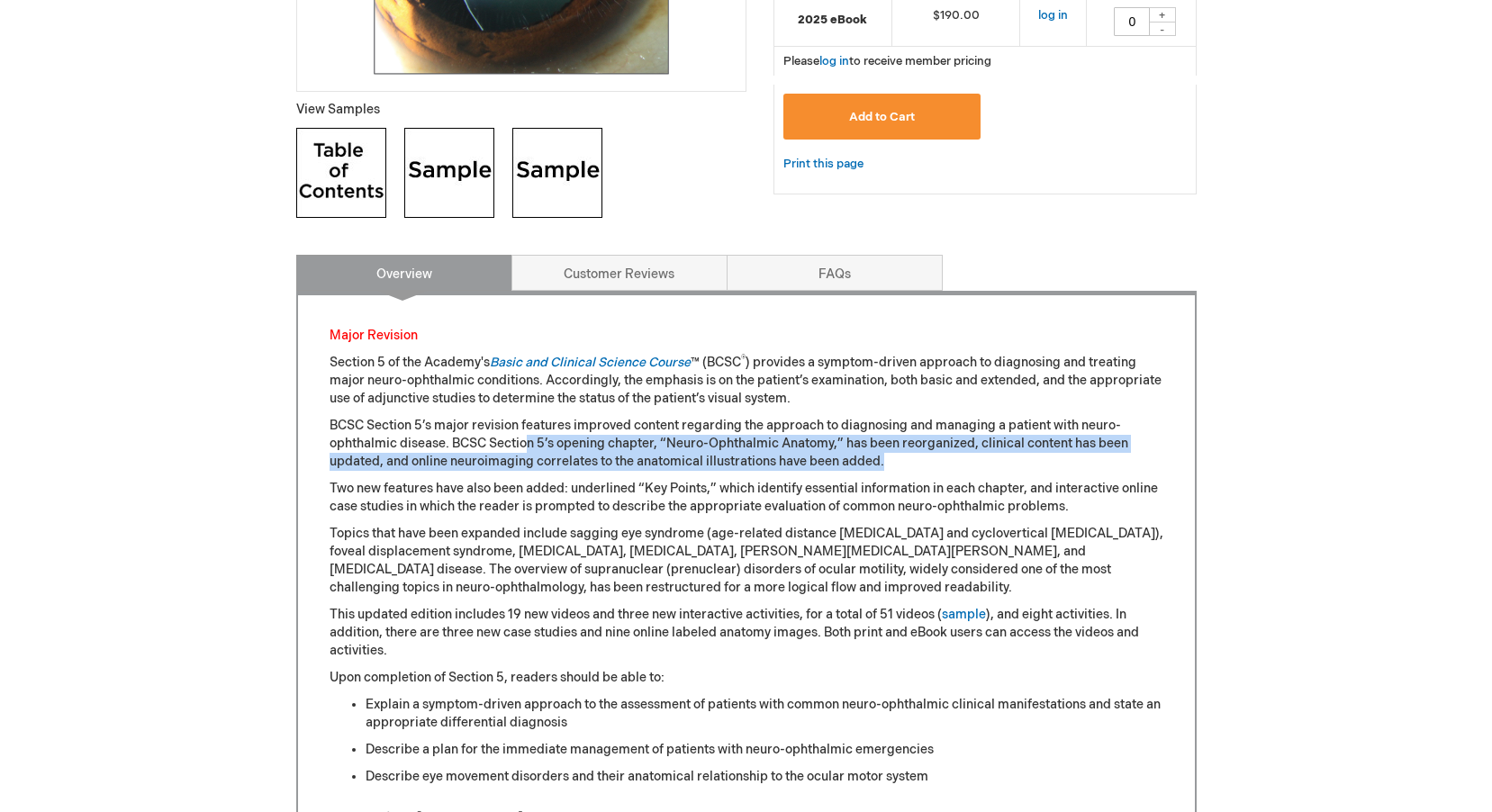
drag, startPoint x: 706, startPoint y: 441, endPoint x: 1120, endPoint y: 459, distance: 414.4
click at [1120, 459] on p "BCSC Section 5’s major revision features improved content regarding the approac…" at bounding box center [746, 444] width 833 height 54
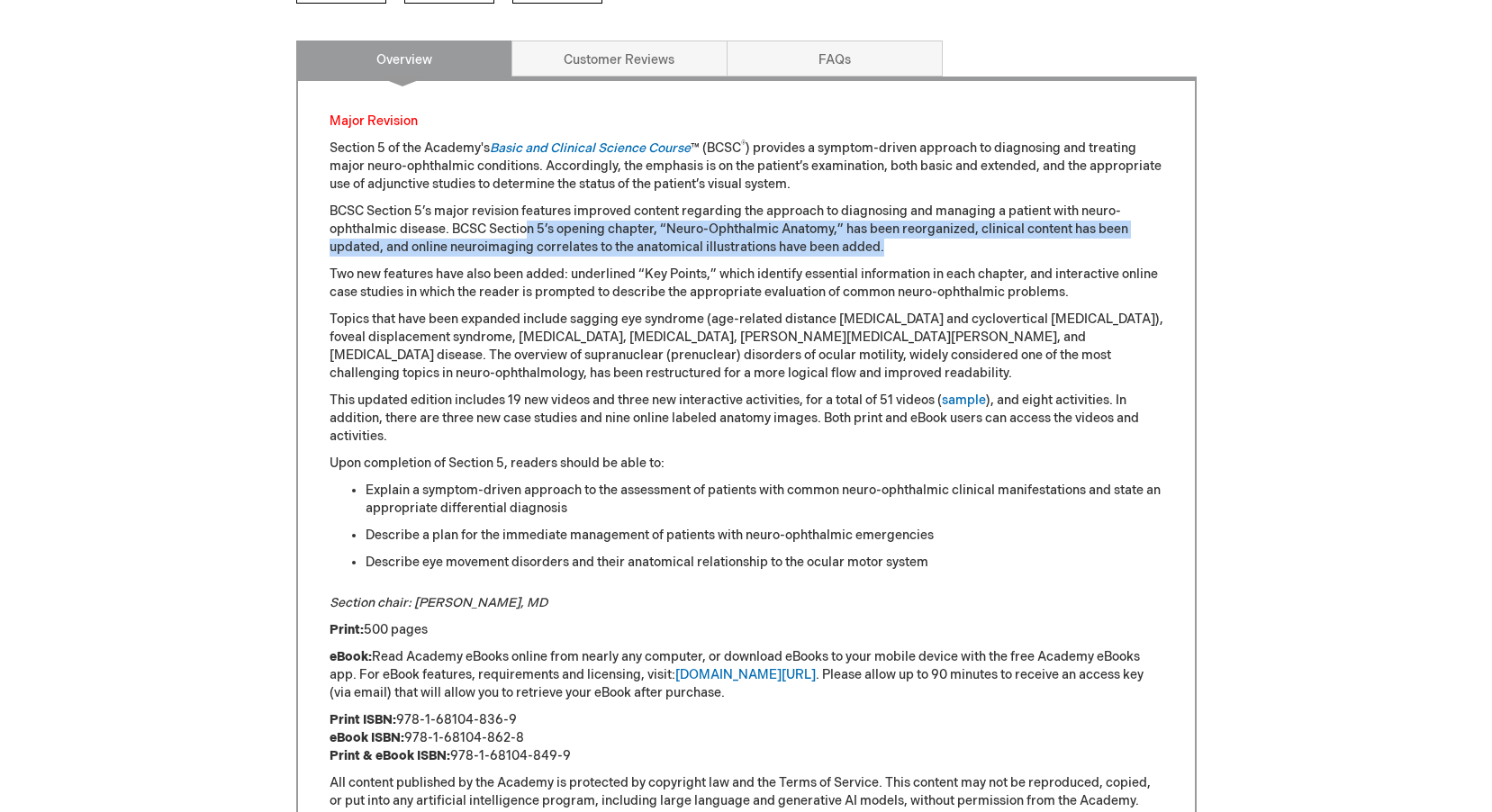
scroll to position [900, 0]
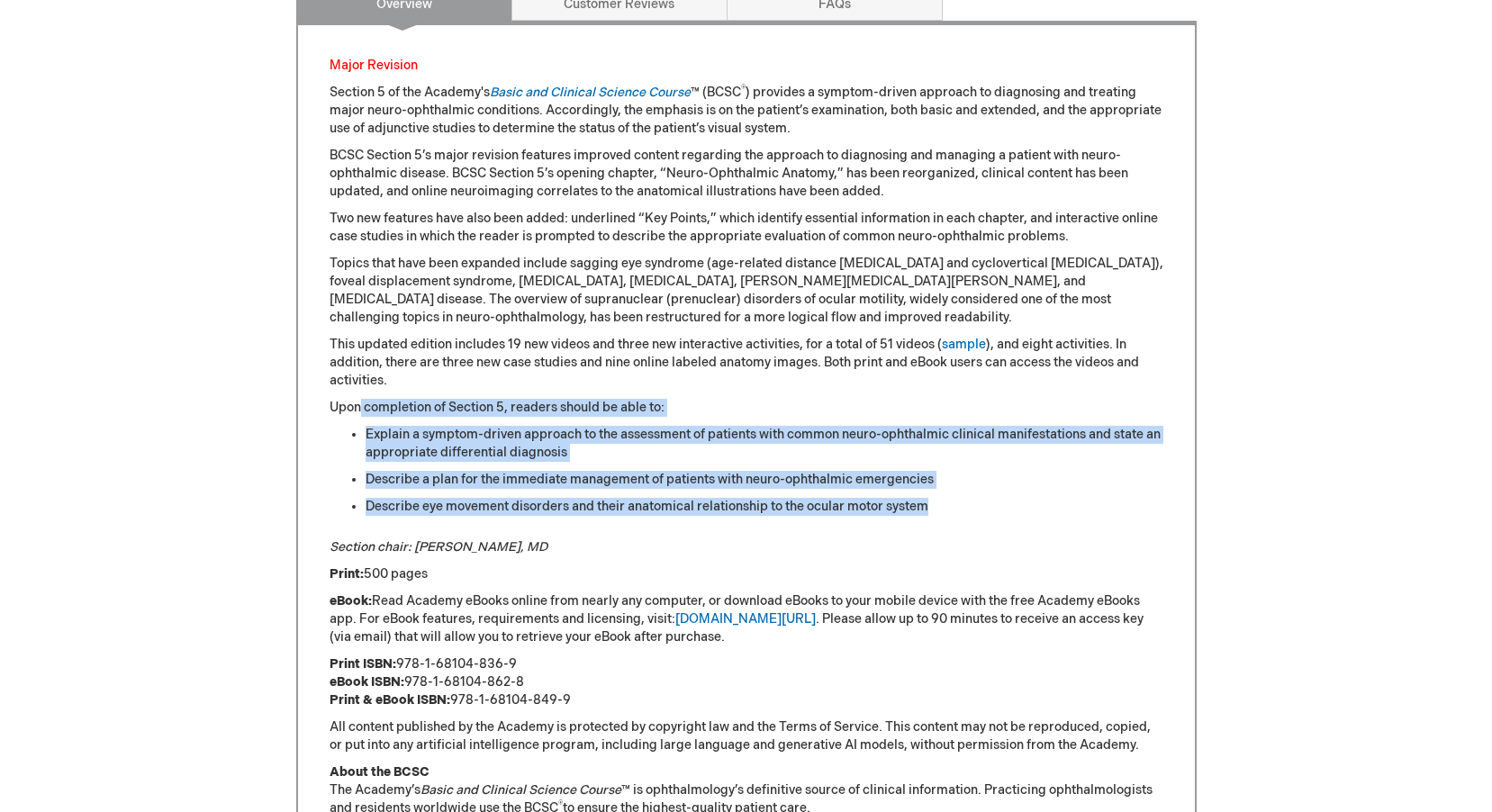
drag, startPoint x: 360, startPoint y: 400, endPoint x: 1008, endPoint y: 511, distance: 657.4
click at [1008, 511] on div "Major Revision Section 5 of the Academy's Basic and Clinical Science Course ™ (…" at bounding box center [746, 546] width 833 height 977
click at [1008, 511] on li "Describe eye movement disorders and their anatomical relationship to the ocular…" at bounding box center [765, 507] width 798 height 18
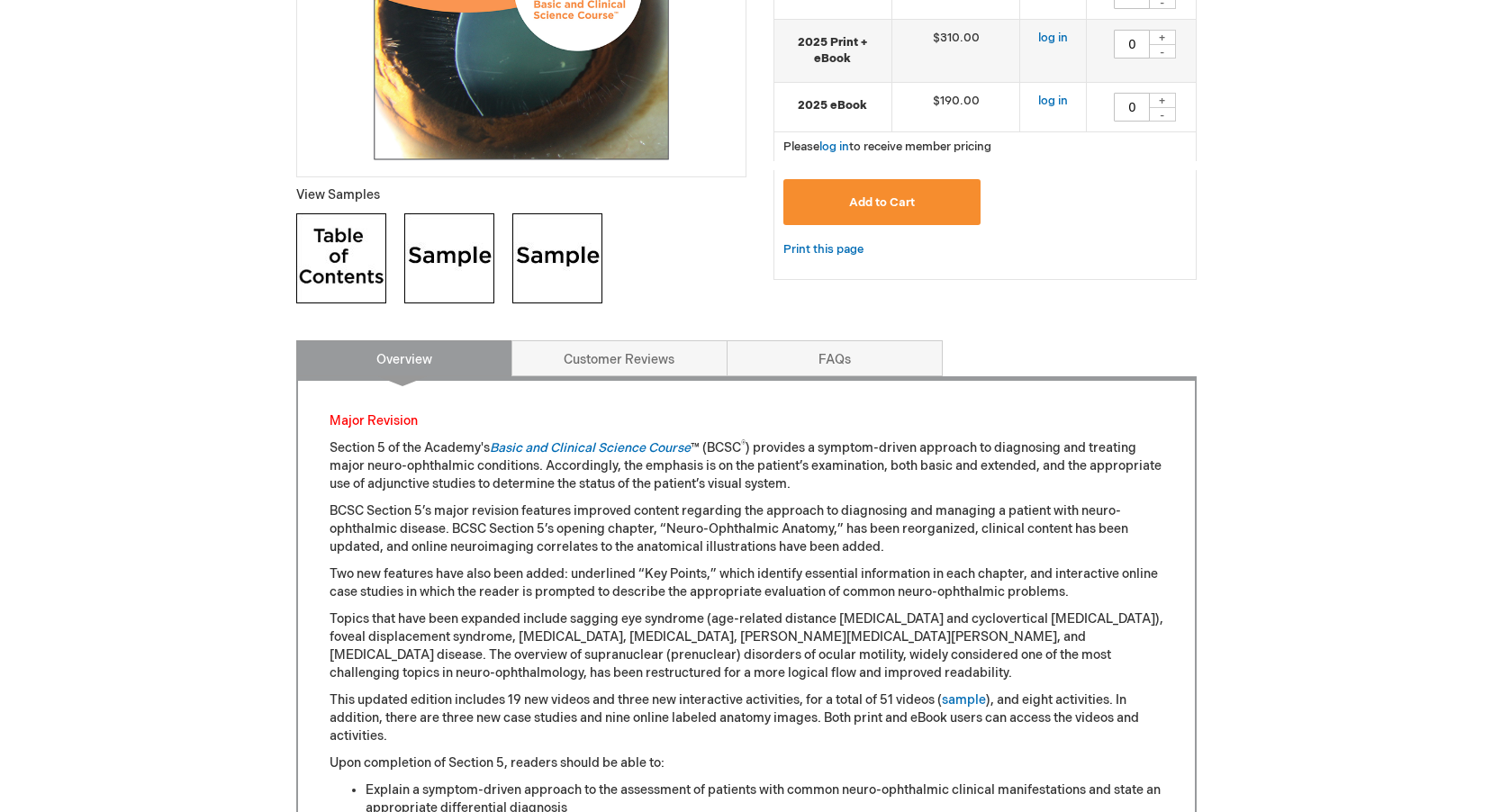
scroll to position [360, 0]
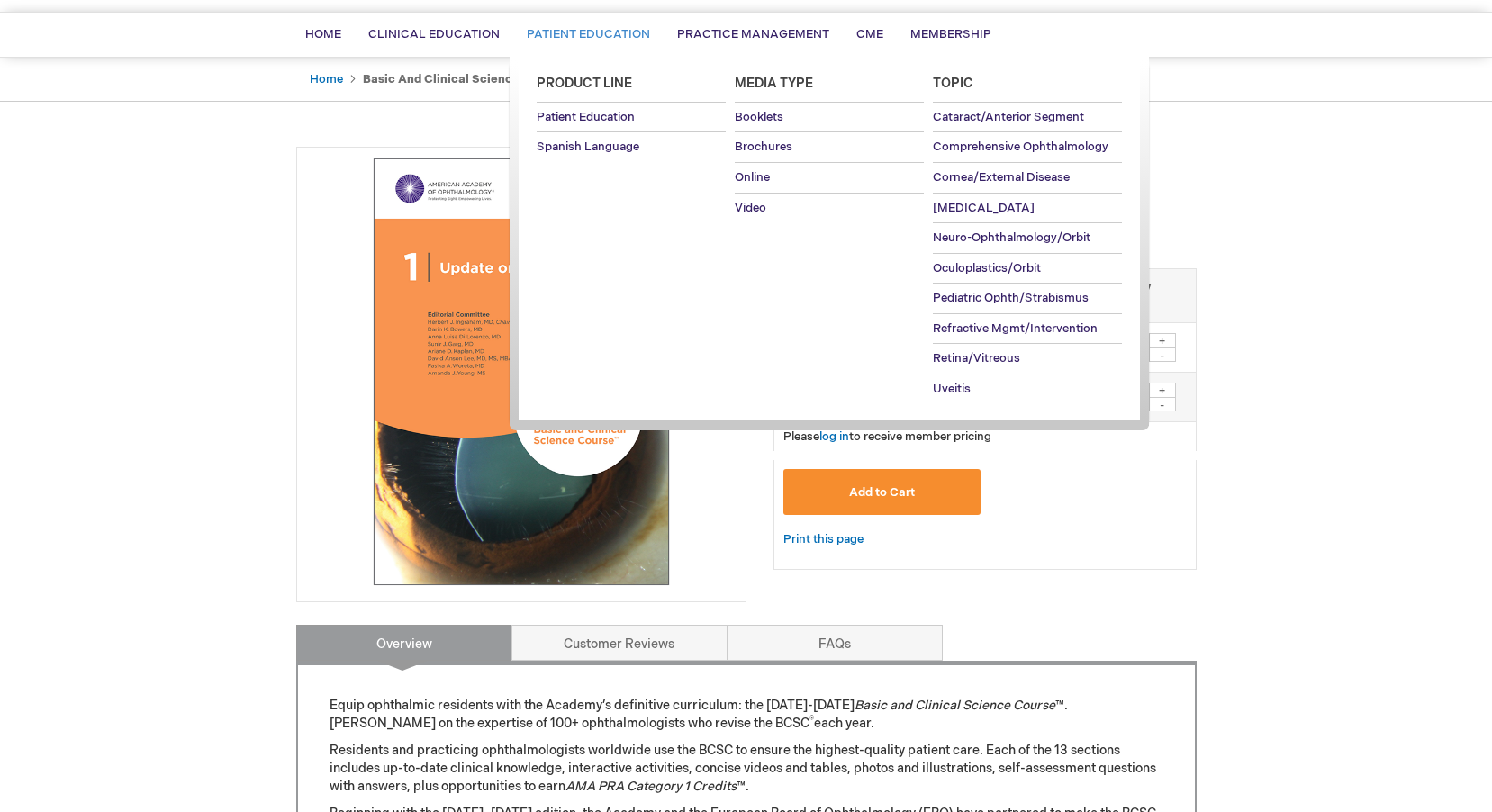
scroll to position [114, 0]
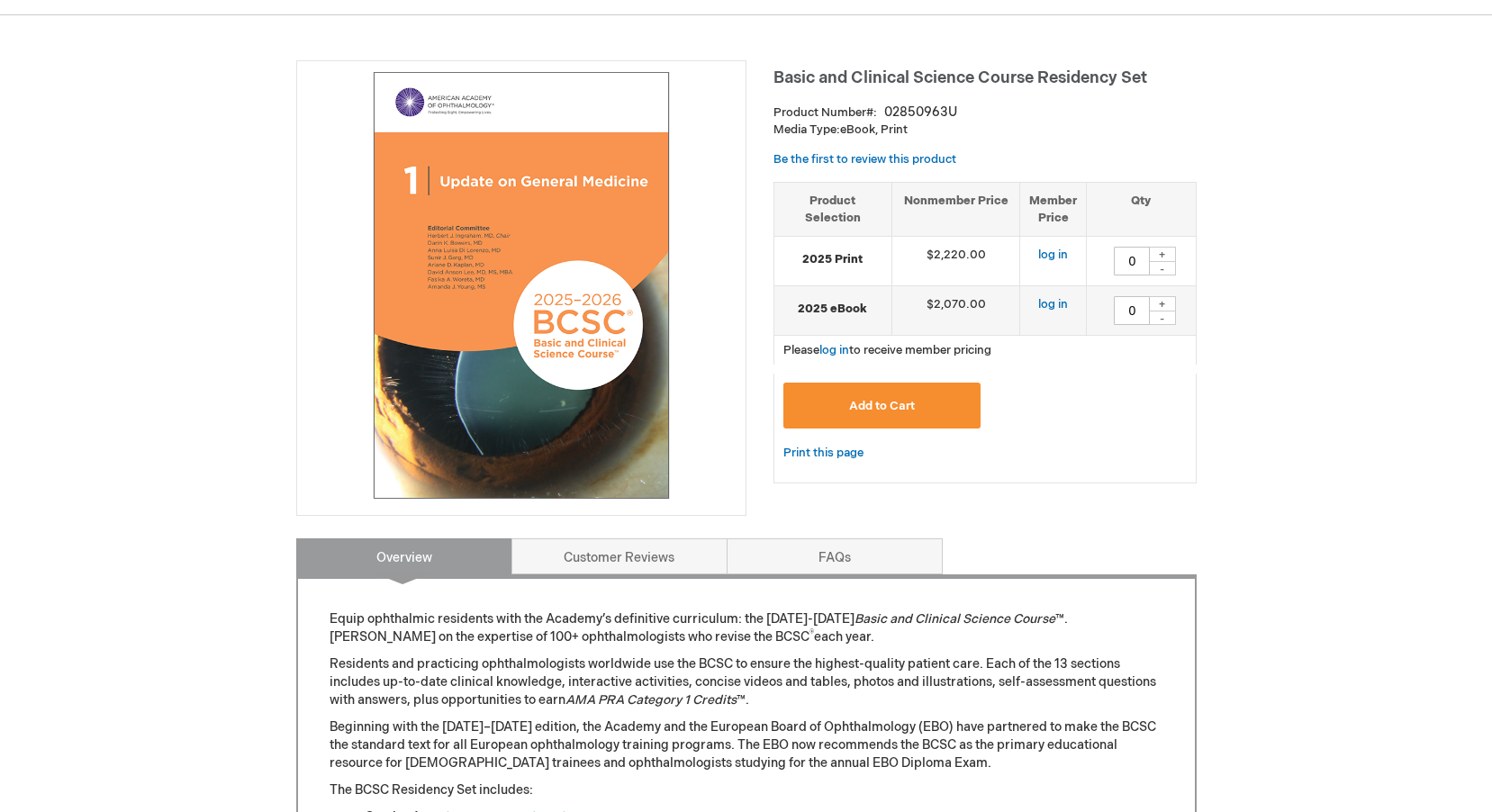
scroll to position [205, 0]
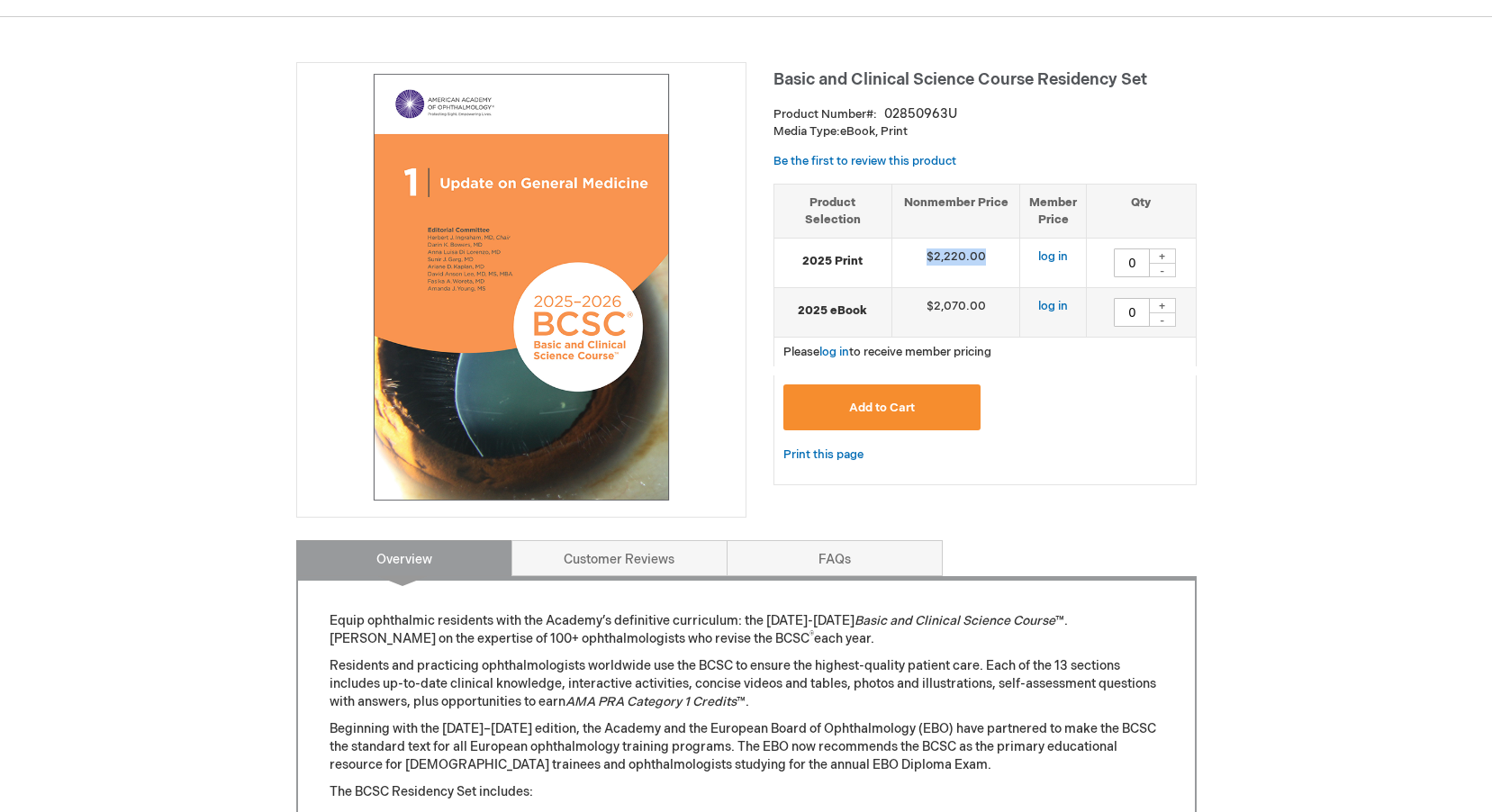
drag, startPoint x: 923, startPoint y: 254, endPoint x: 995, endPoint y: 255, distance: 72.0
click at [995, 255] on td "$2,220.00" at bounding box center [955, 263] width 128 height 49
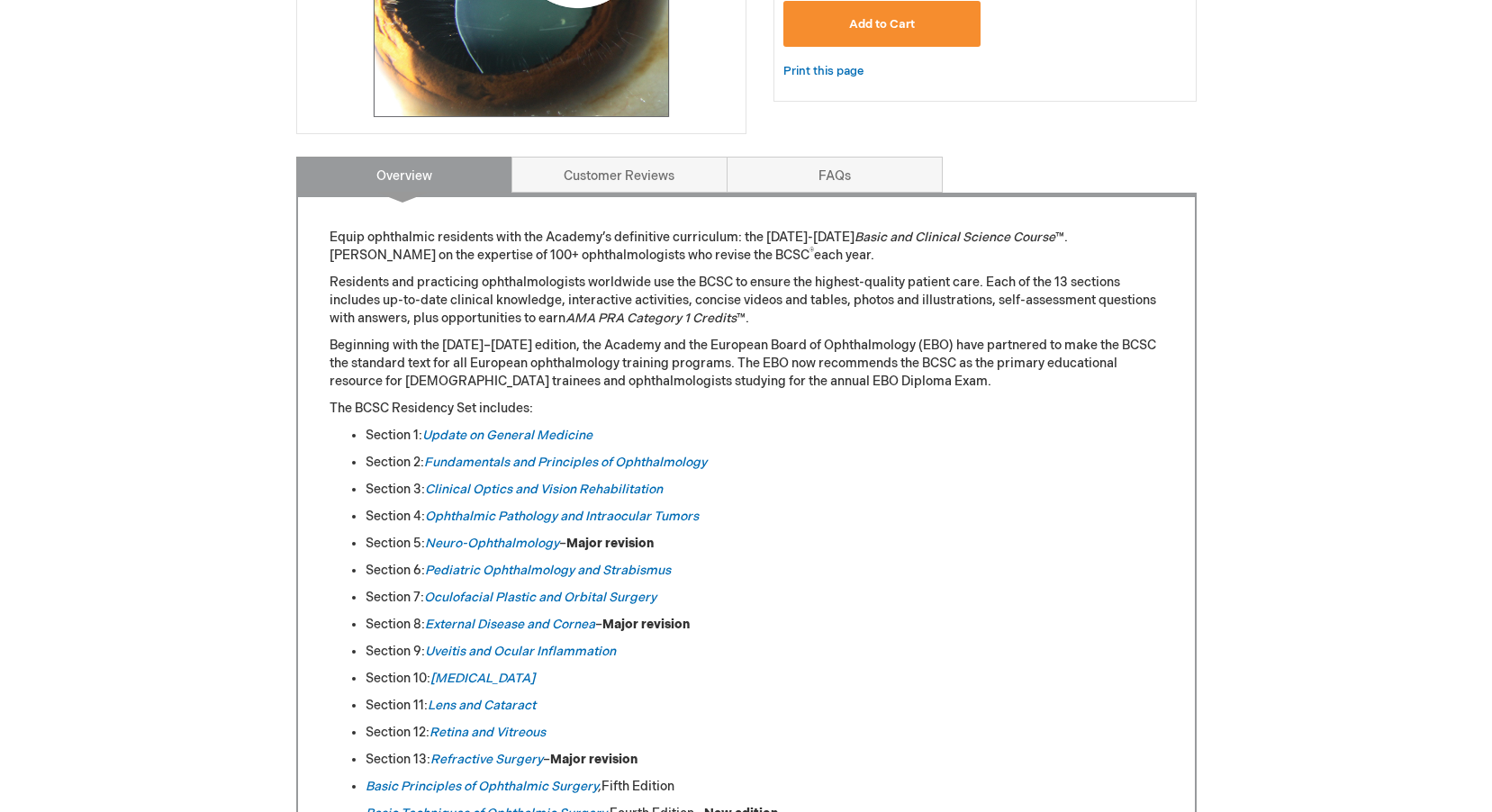
scroll to position [720, 0]
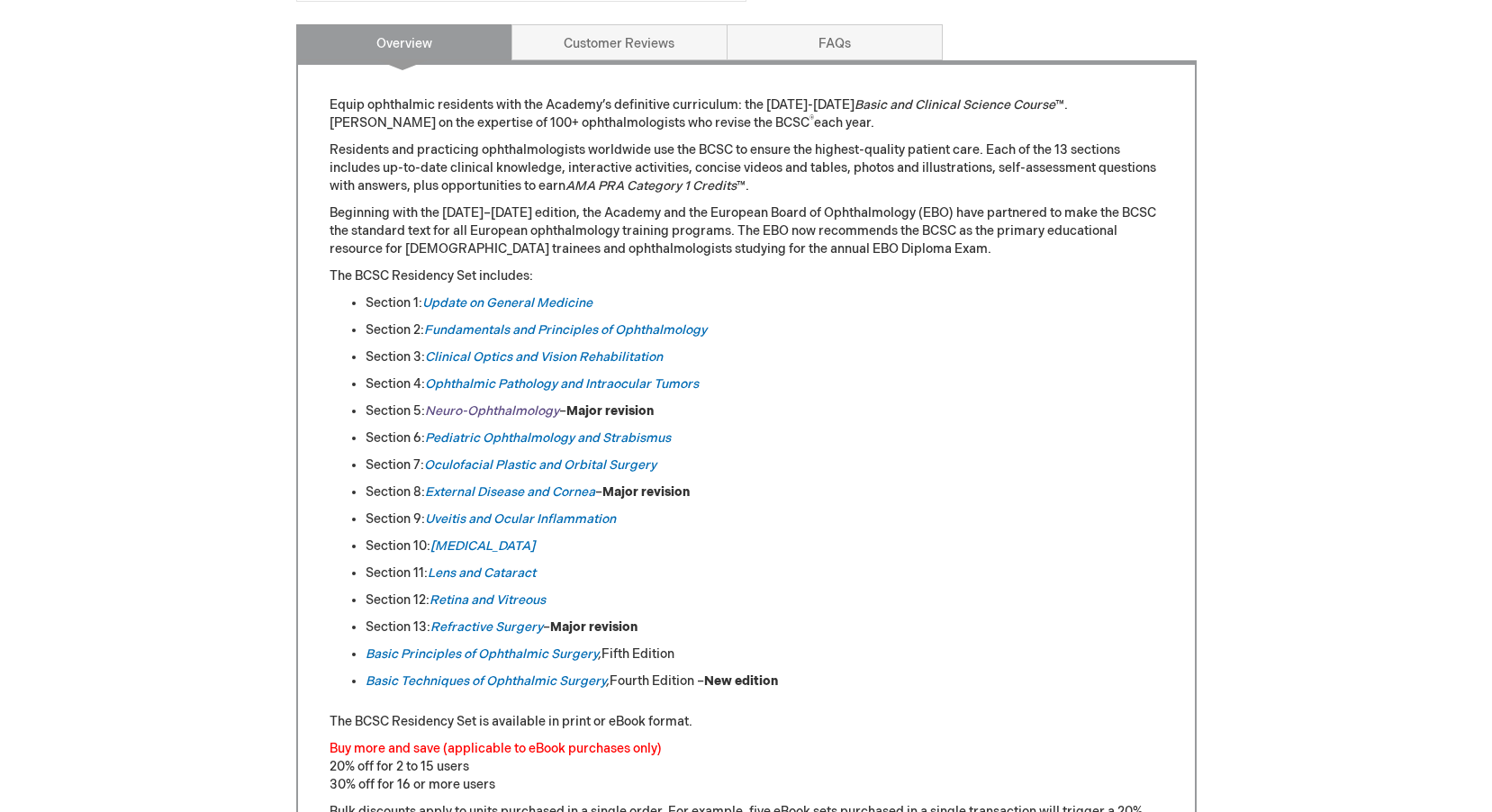
click at [494, 410] on em "Neuro-Ophthalmology" at bounding box center [492, 411] width 134 height 15
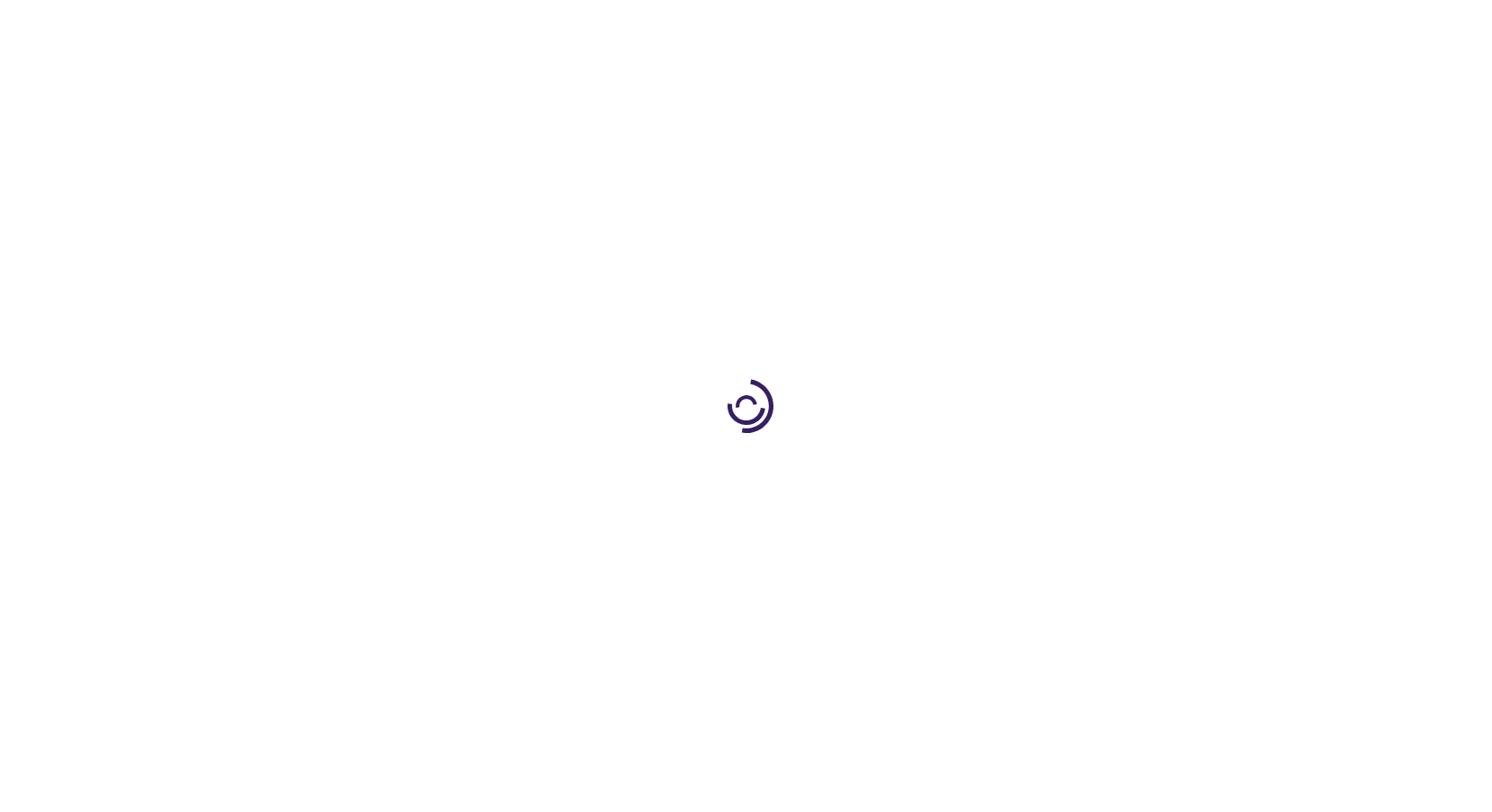
type input "0"
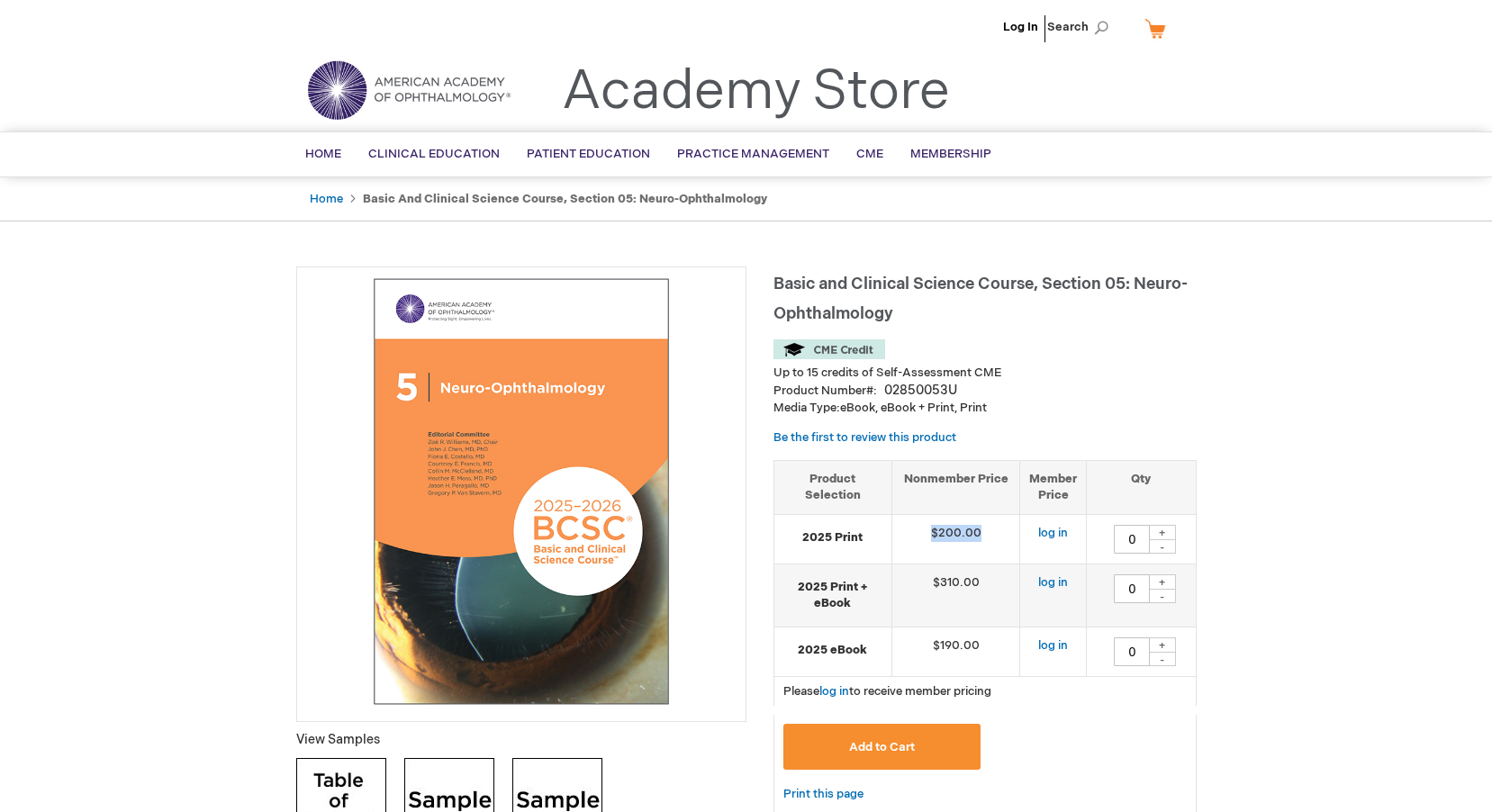
drag, startPoint x: 987, startPoint y: 531, endPoint x: 894, endPoint y: 530, distance: 93.0
click at [894, 530] on td "$200.00" at bounding box center [955, 538] width 128 height 49
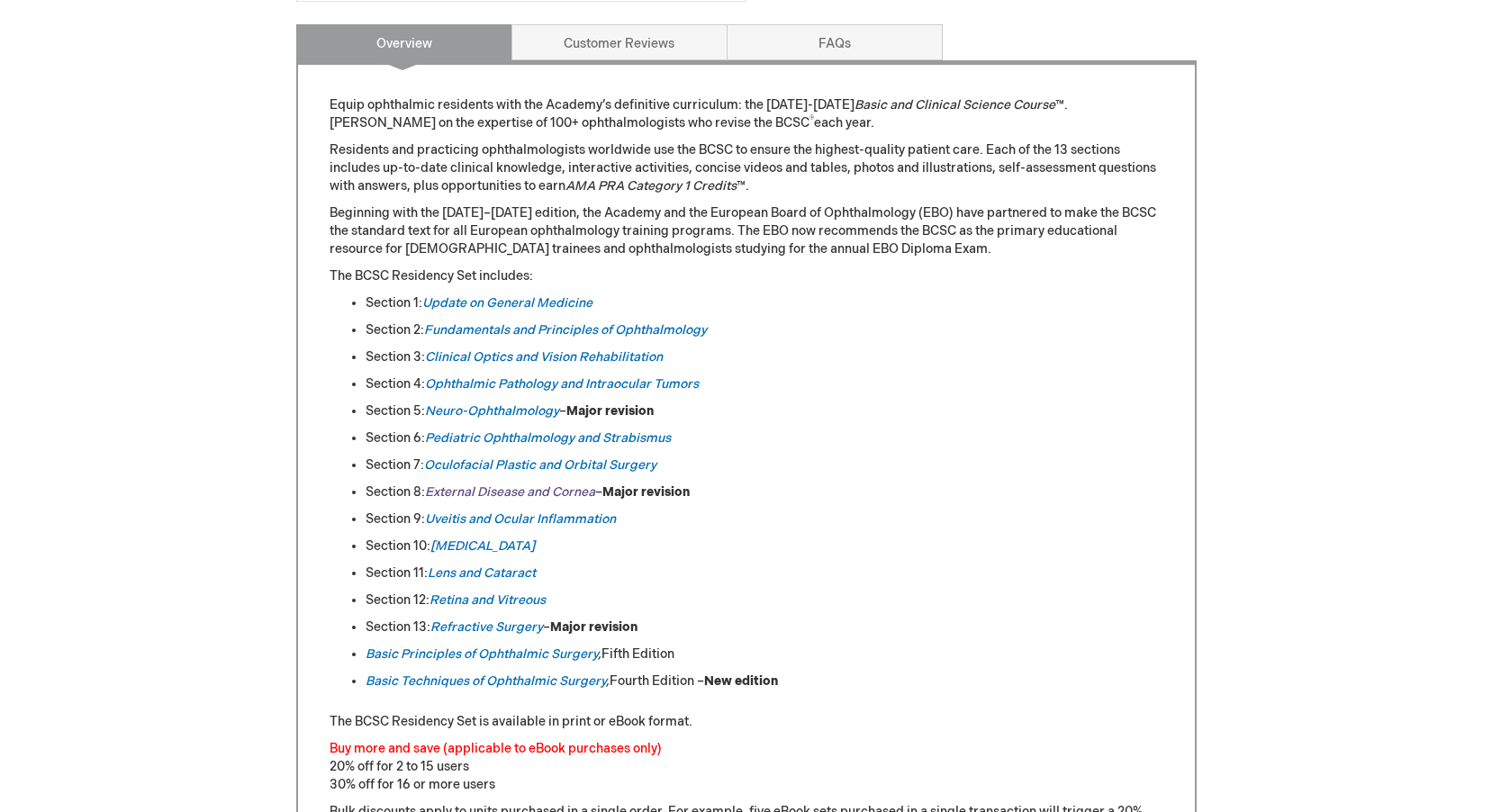
click at [502, 490] on link "External Disease and Cornea" at bounding box center [510, 492] width 170 height 15
